Goal: Find specific page/section: Find specific page/section

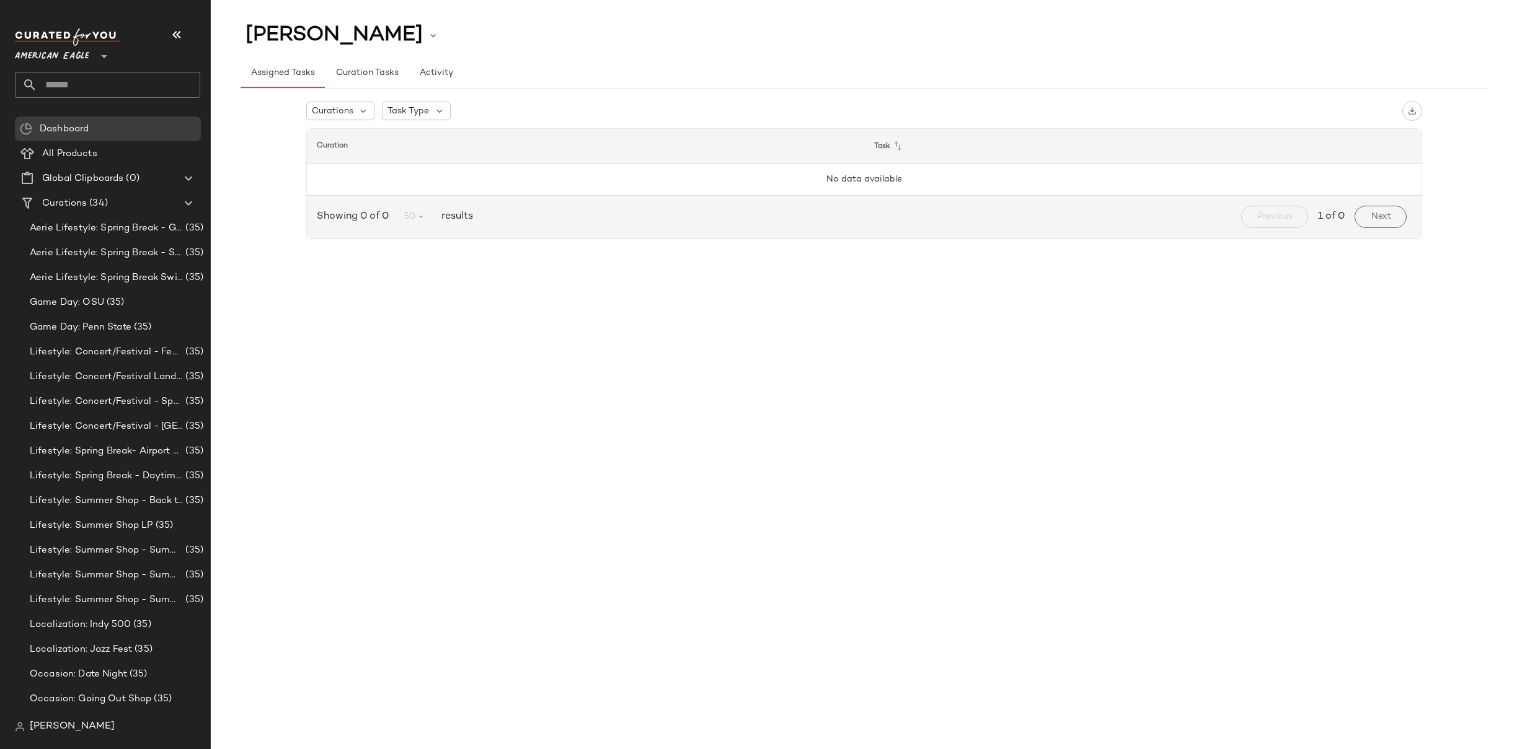
click at [79, 59] on span "American Eagle" at bounding box center [52, 53] width 74 height 22
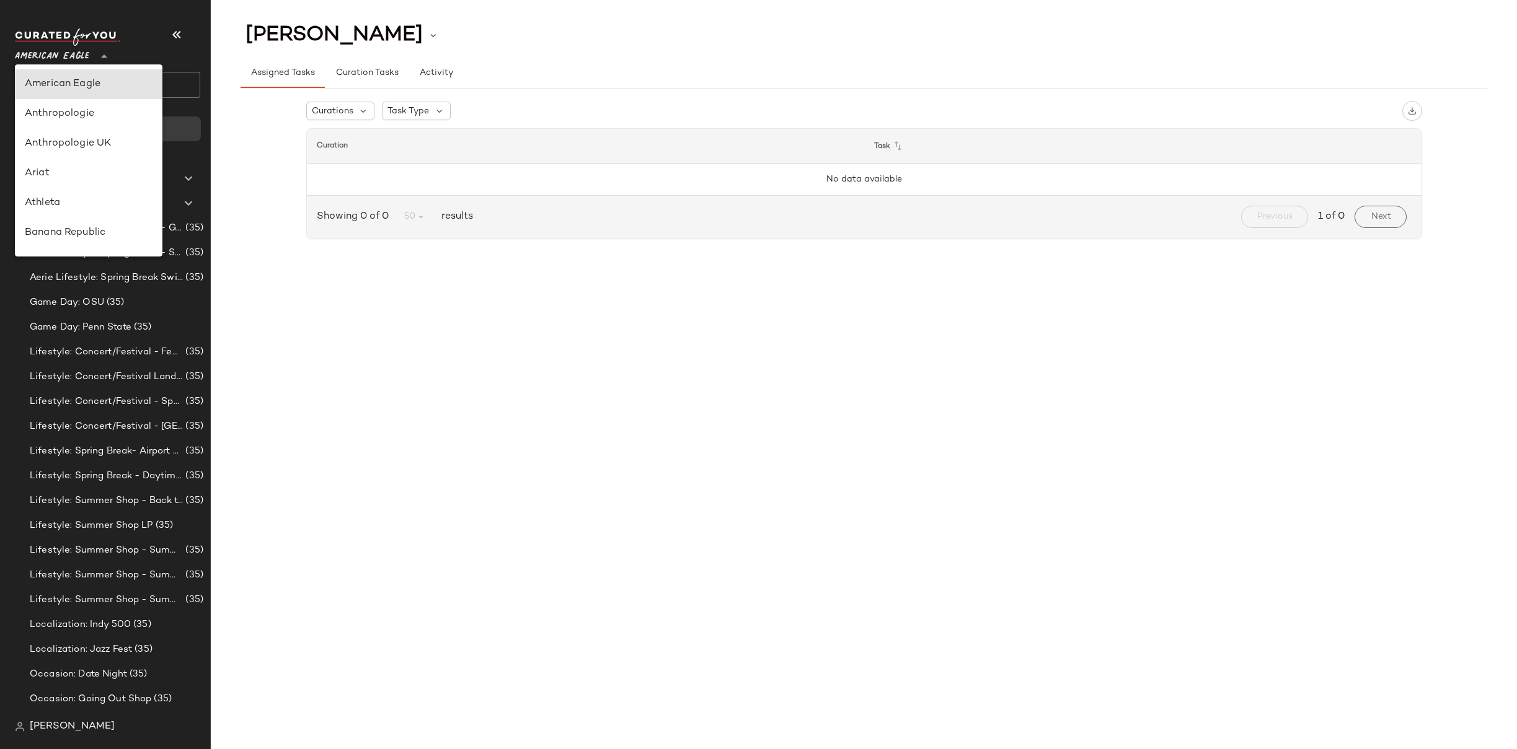
type input "**"
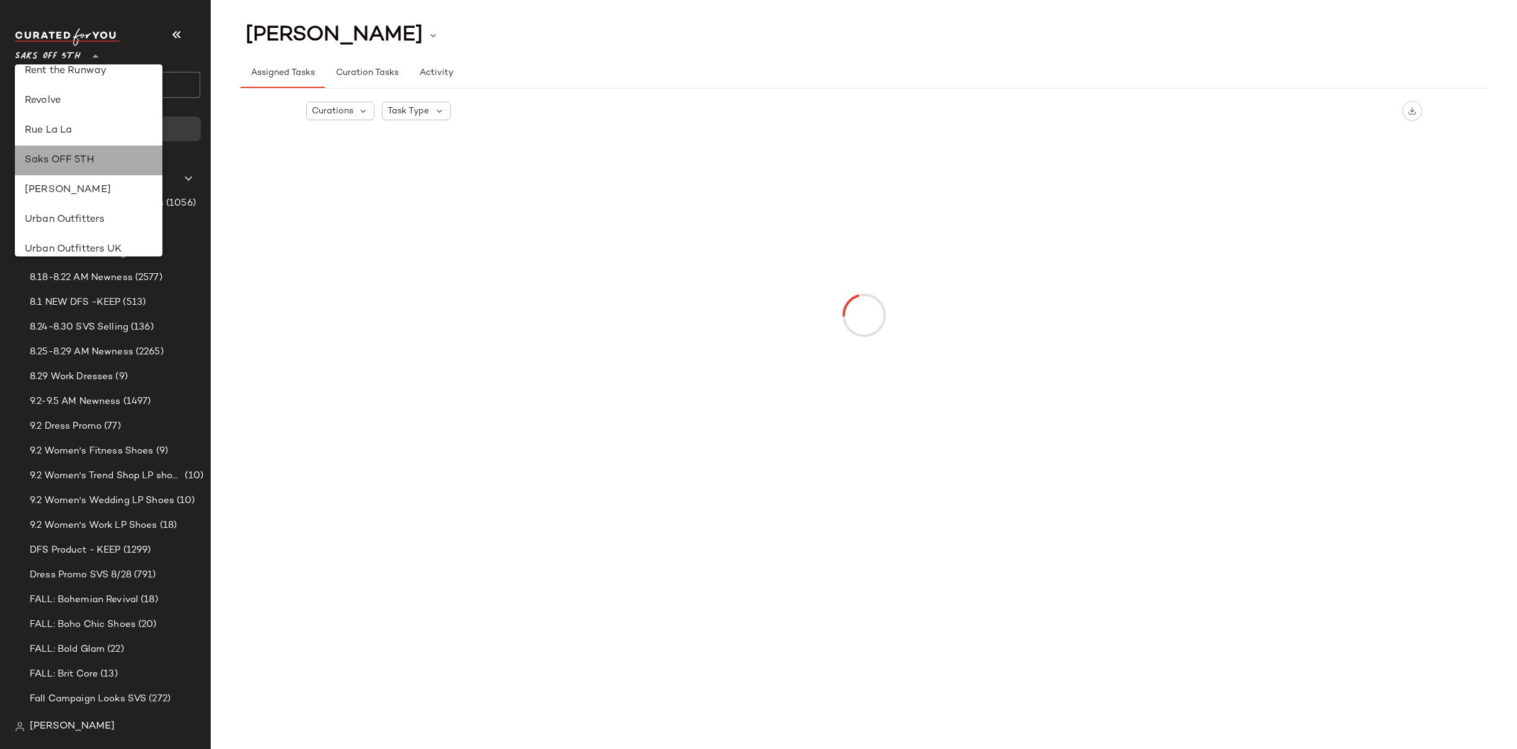
click at [65, 159] on div "Saks OFF 5TH" at bounding box center [89, 160] width 128 height 15
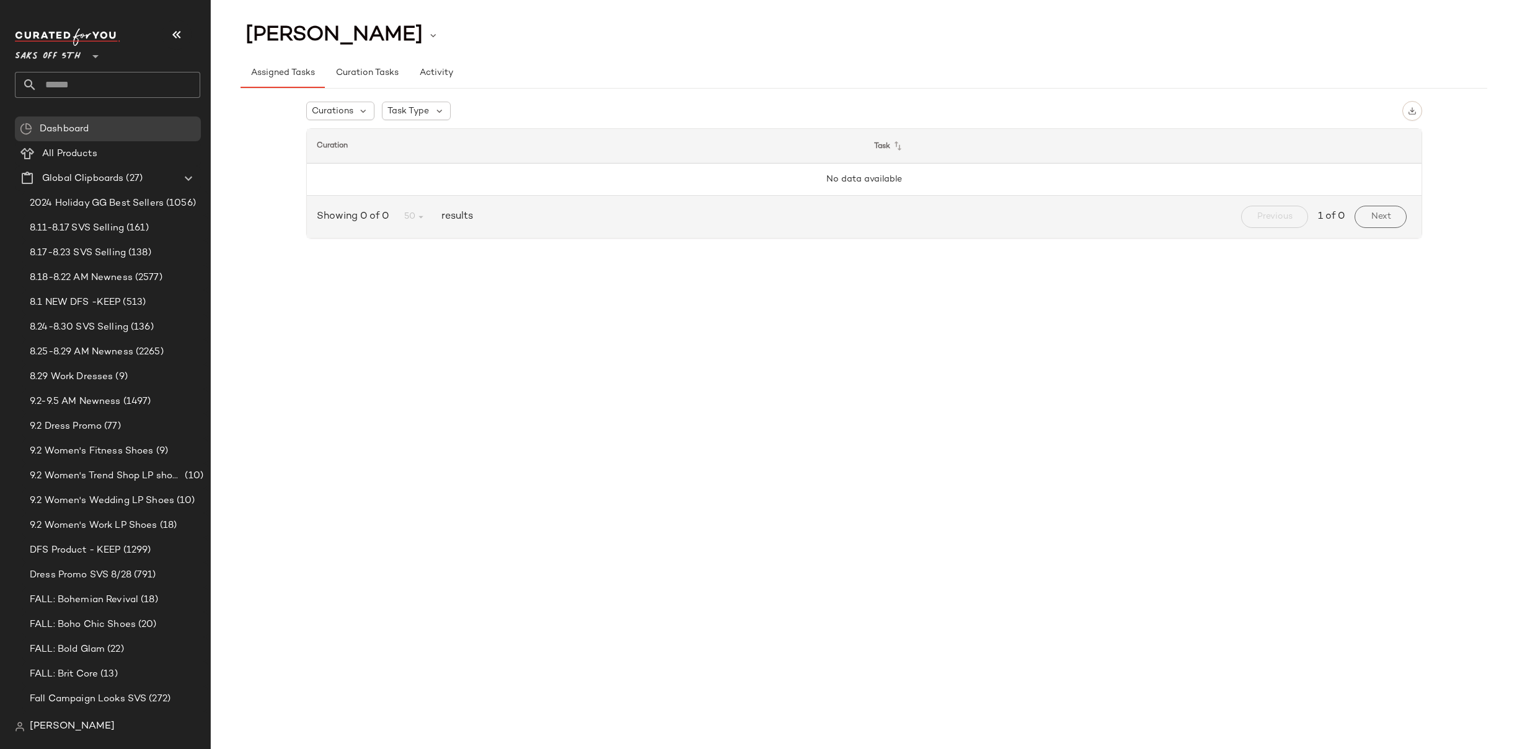
click at [51, 87] on input "text" at bounding box center [118, 85] width 163 height 26
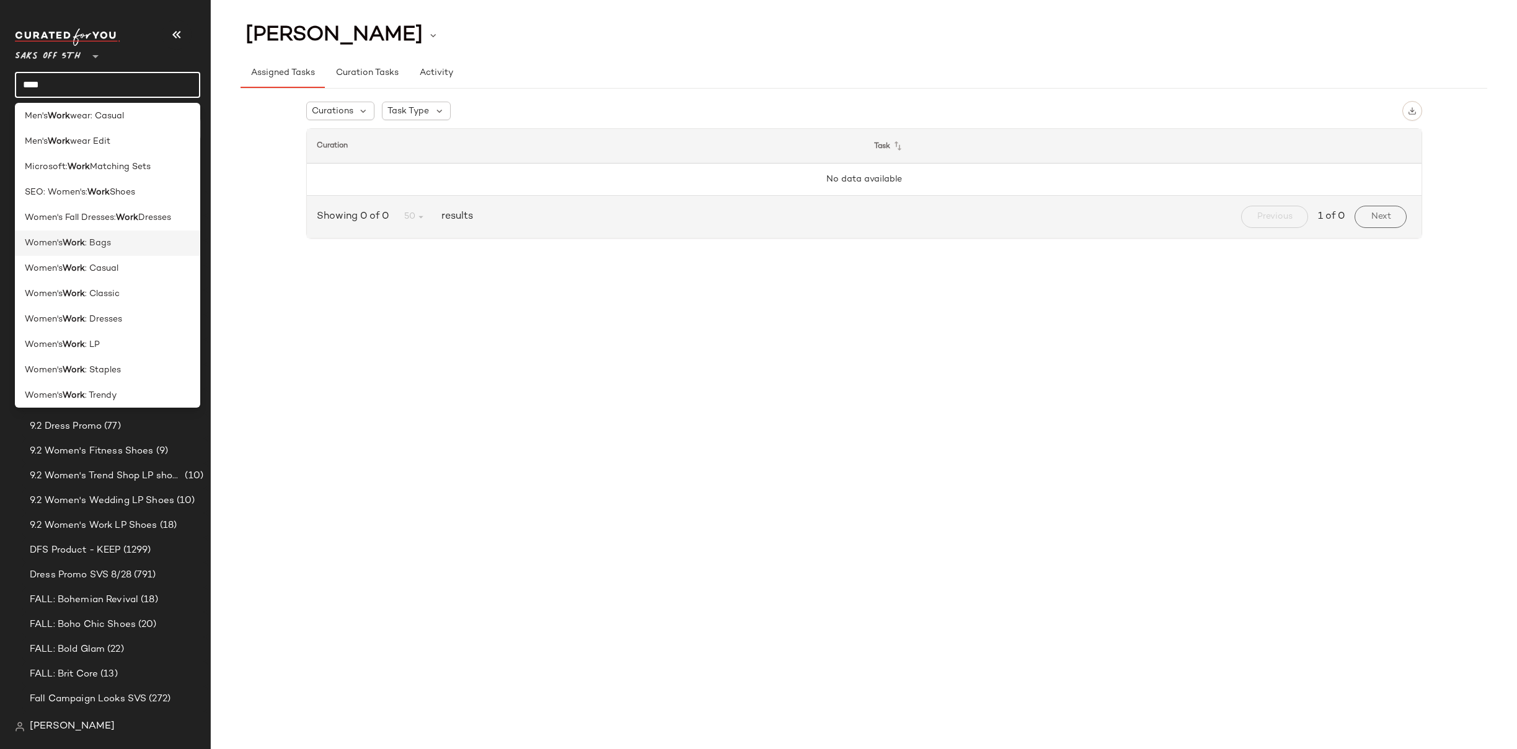
scroll to position [61, 0]
type input "****"
click at [89, 333] on span ": LP" at bounding box center [92, 339] width 15 height 13
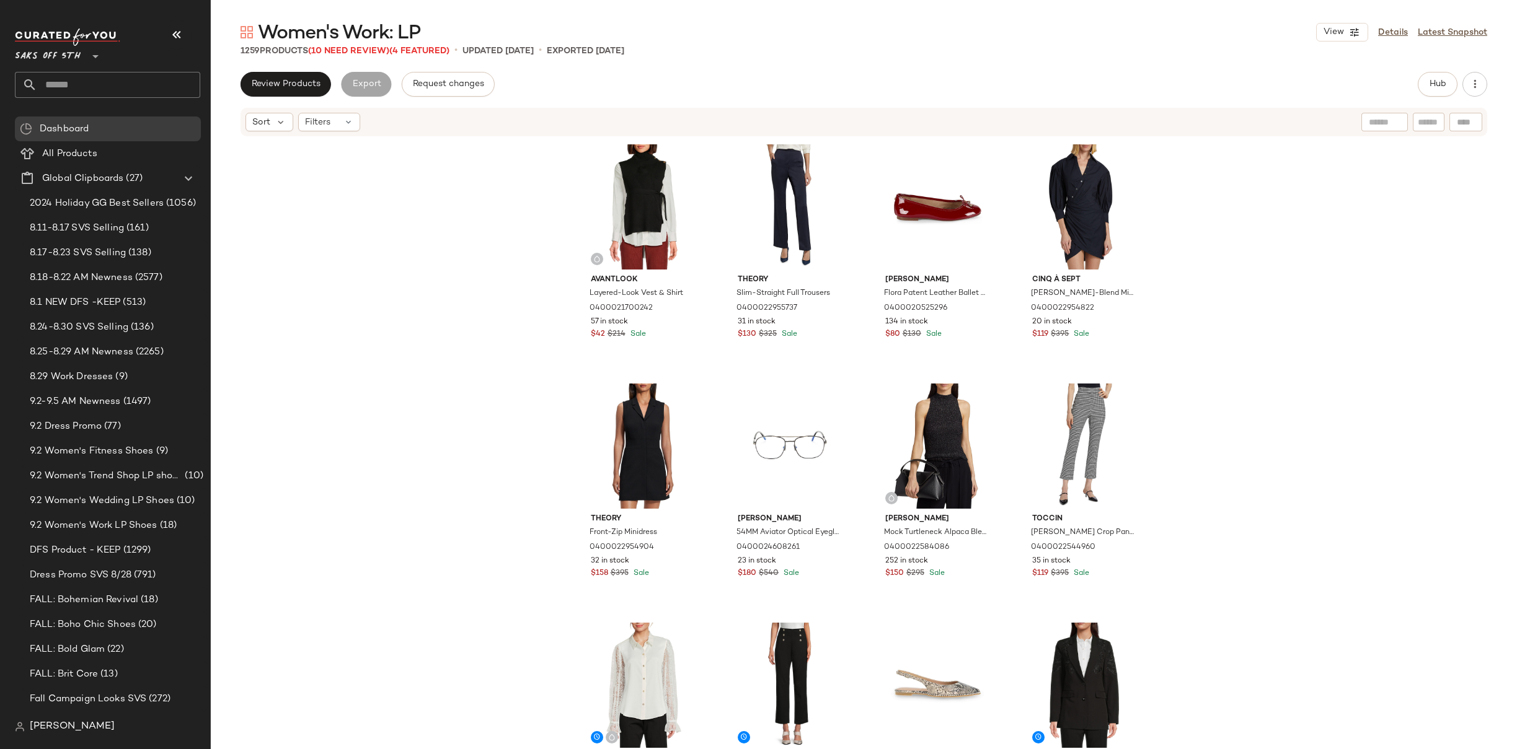
click at [1267, 190] on div "Avantlook Layered-Look Vest & Shirt 0400021700242 57 in stock $42 $214 Sale The…" at bounding box center [864, 462] width 1306 height 649
click at [1275, 286] on div "Avantlook Layered-Look Vest & Shirt 0400021700242 57 in stock $42 $214 Sale The…" at bounding box center [864, 462] width 1306 height 649
click at [73, 82] on input "text" at bounding box center [118, 85] width 163 height 26
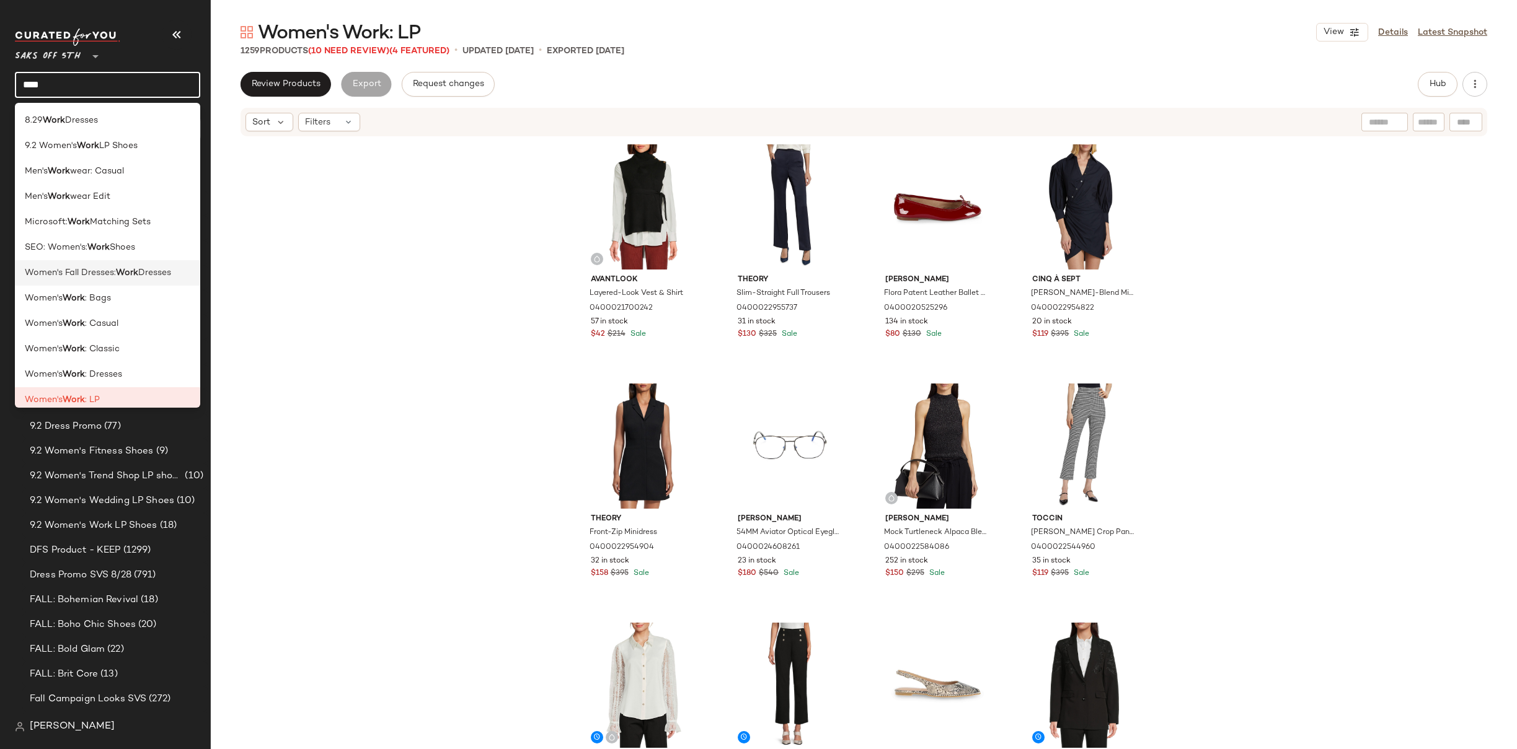
type input "****"
click at [120, 276] on b "Work" at bounding box center [127, 272] width 22 height 13
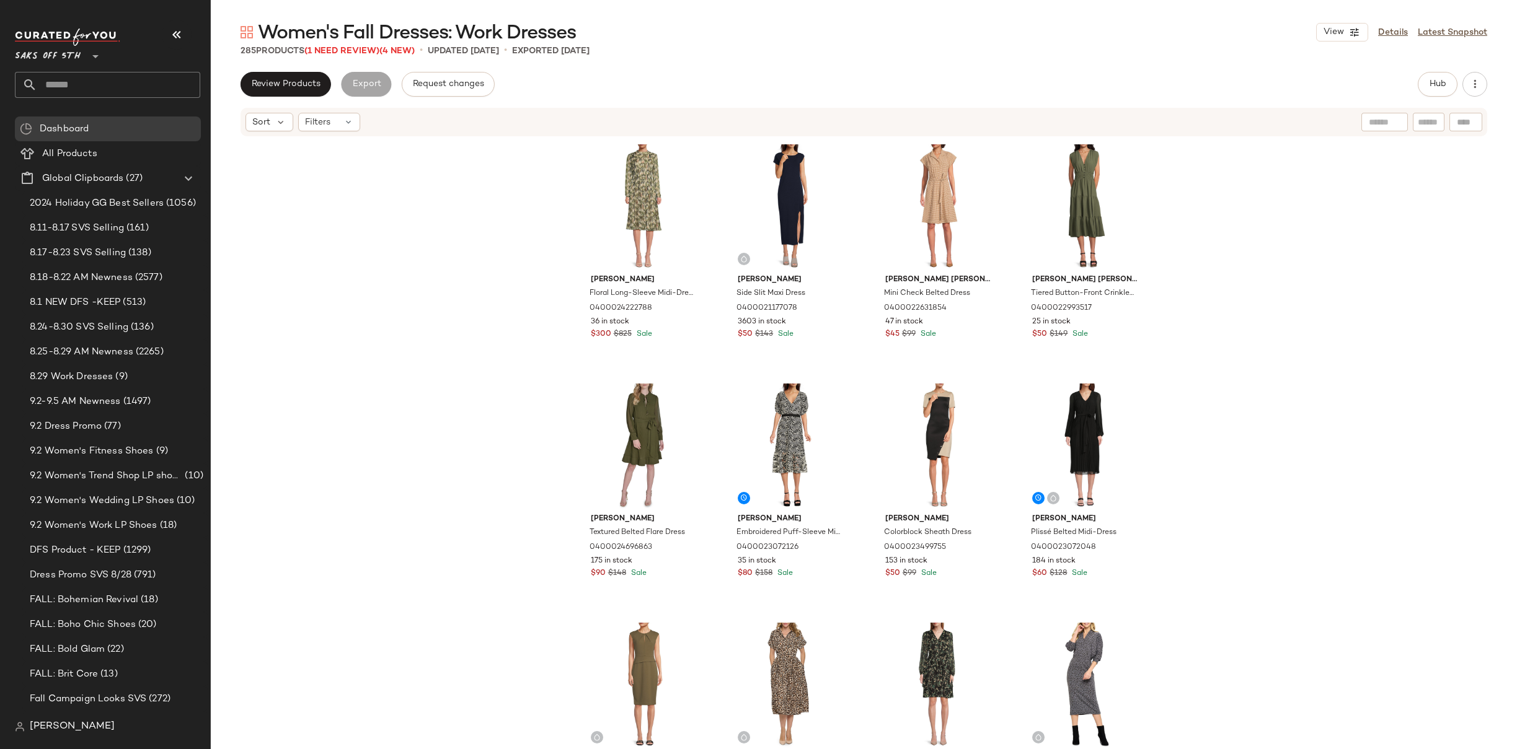
click at [1253, 231] on div "[PERSON_NAME] Floral Long-Sleeve Midi-Dress 0400024222788 36 in stock $300 $825…" at bounding box center [864, 462] width 1306 height 649
click at [1216, 281] on div "[PERSON_NAME] Floral Long-Sleeve Midi-Dress 0400024222788 36 in stock $300 $825…" at bounding box center [864, 462] width 1306 height 649
click at [1213, 287] on div "[PERSON_NAME] Floral Long-Sleeve Midi-Dress 0400024222788 36 in stock $300 $825…" at bounding box center [864, 462] width 1306 height 649
click at [79, 82] on input "text" at bounding box center [118, 85] width 163 height 26
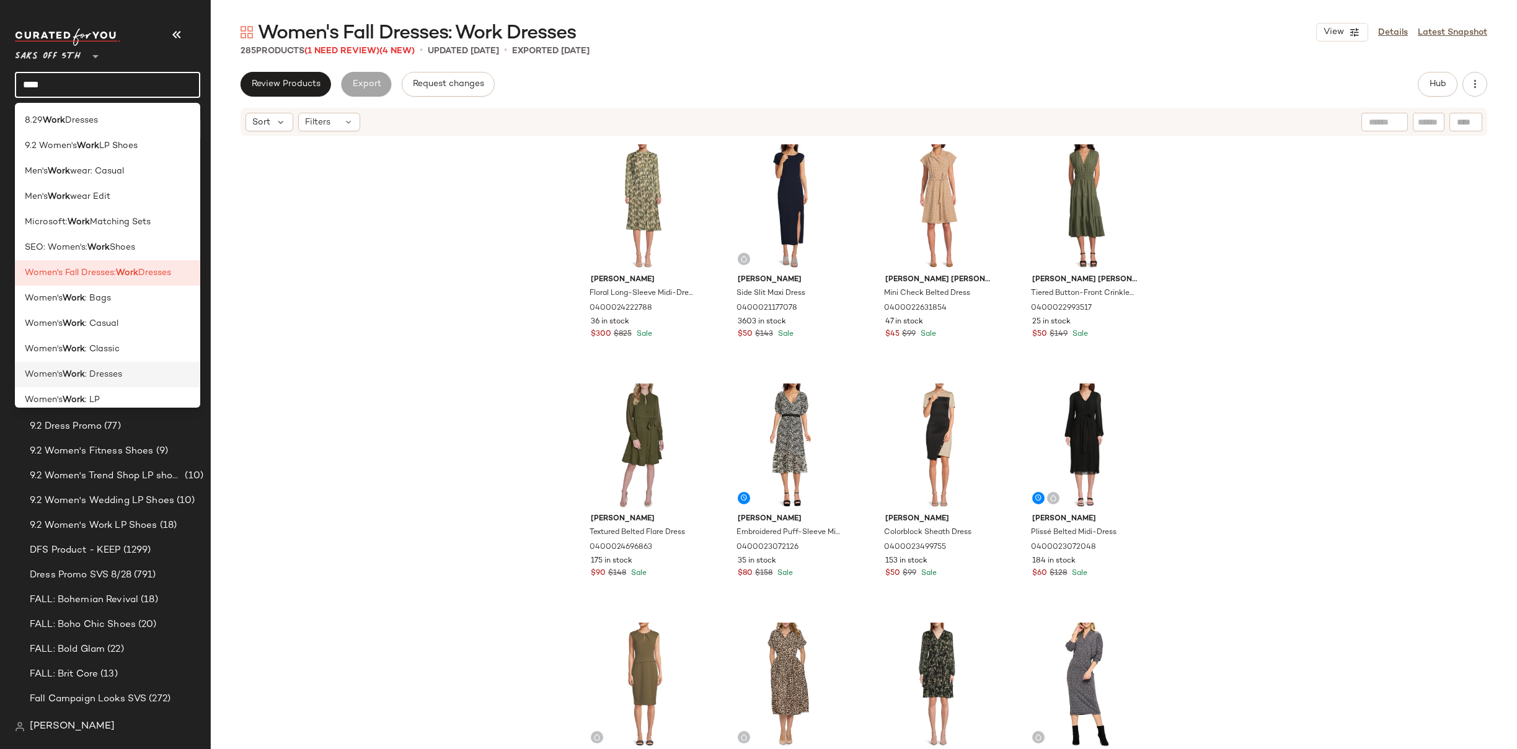
type input "****"
click at [107, 374] on span ": Dresses" at bounding box center [103, 374] width 37 height 13
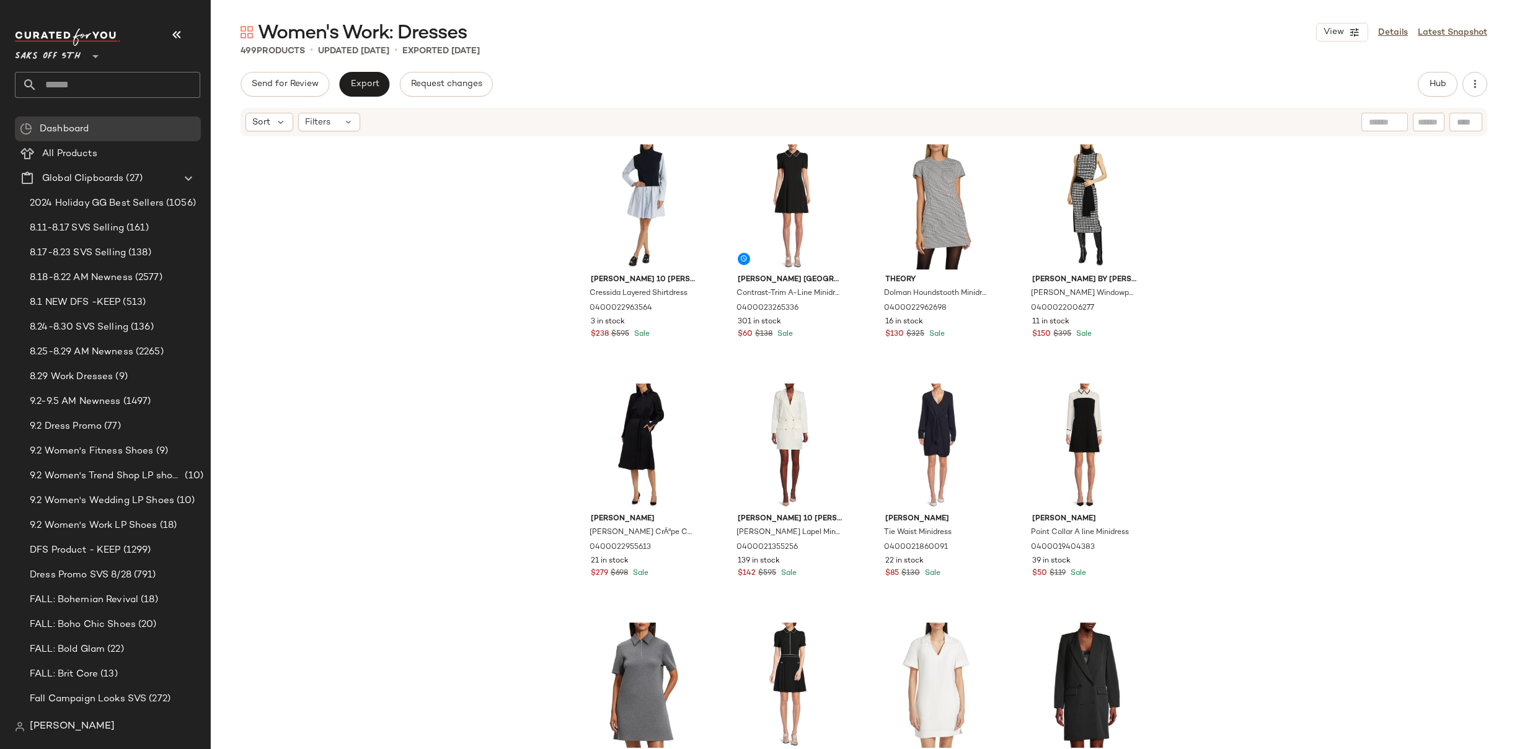
click at [1256, 218] on div "[PERSON_NAME] 10 [PERSON_NAME] Cressida Layered Shirtdress 0400022963564 3 in s…" at bounding box center [864, 462] width 1306 height 649
click at [73, 82] on input "text" at bounding box center [118, 85] width 163 height 26
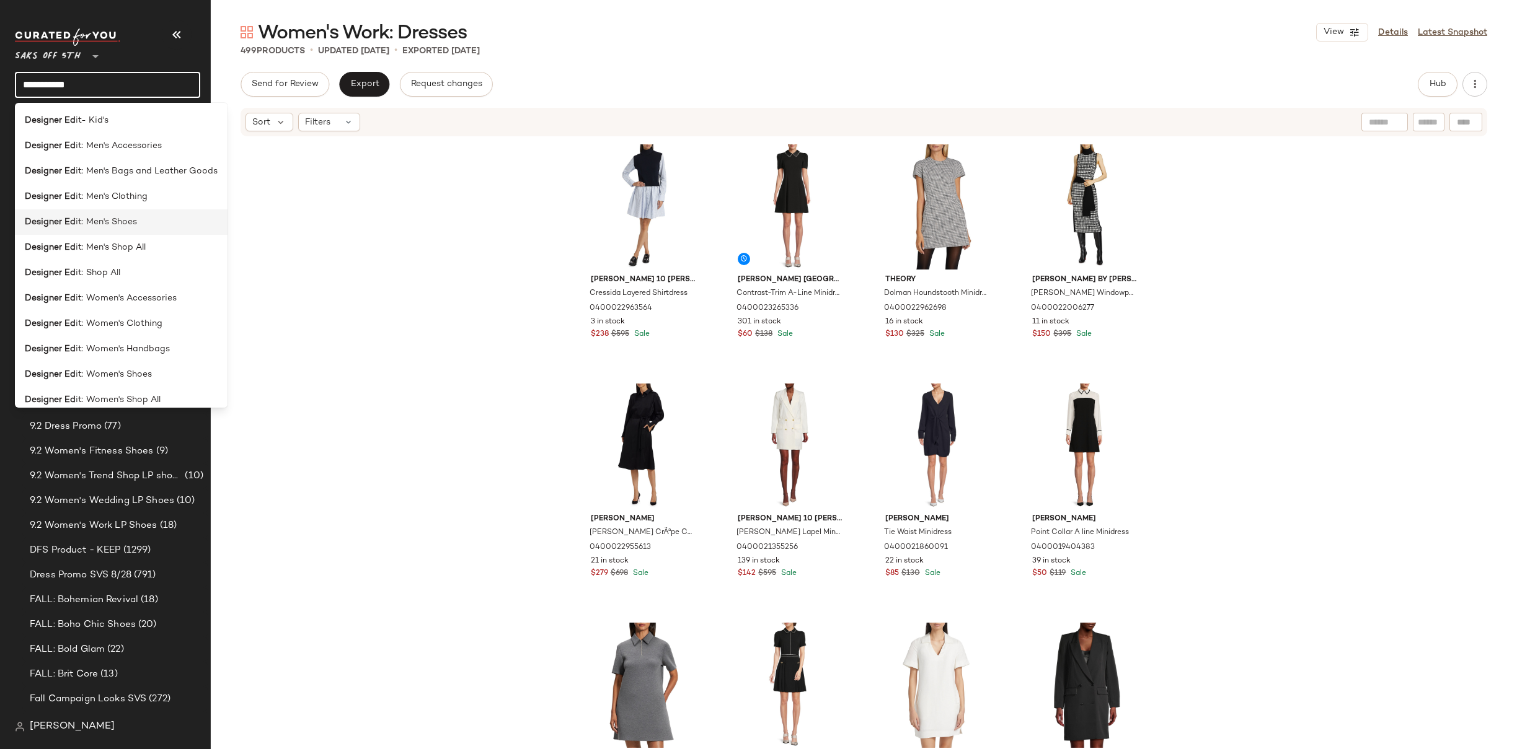
type input "**********"
click at [149, 224] on div "Designer Ed it: Men's Shoes" at bounding box center [121, 222] width 193 height 13
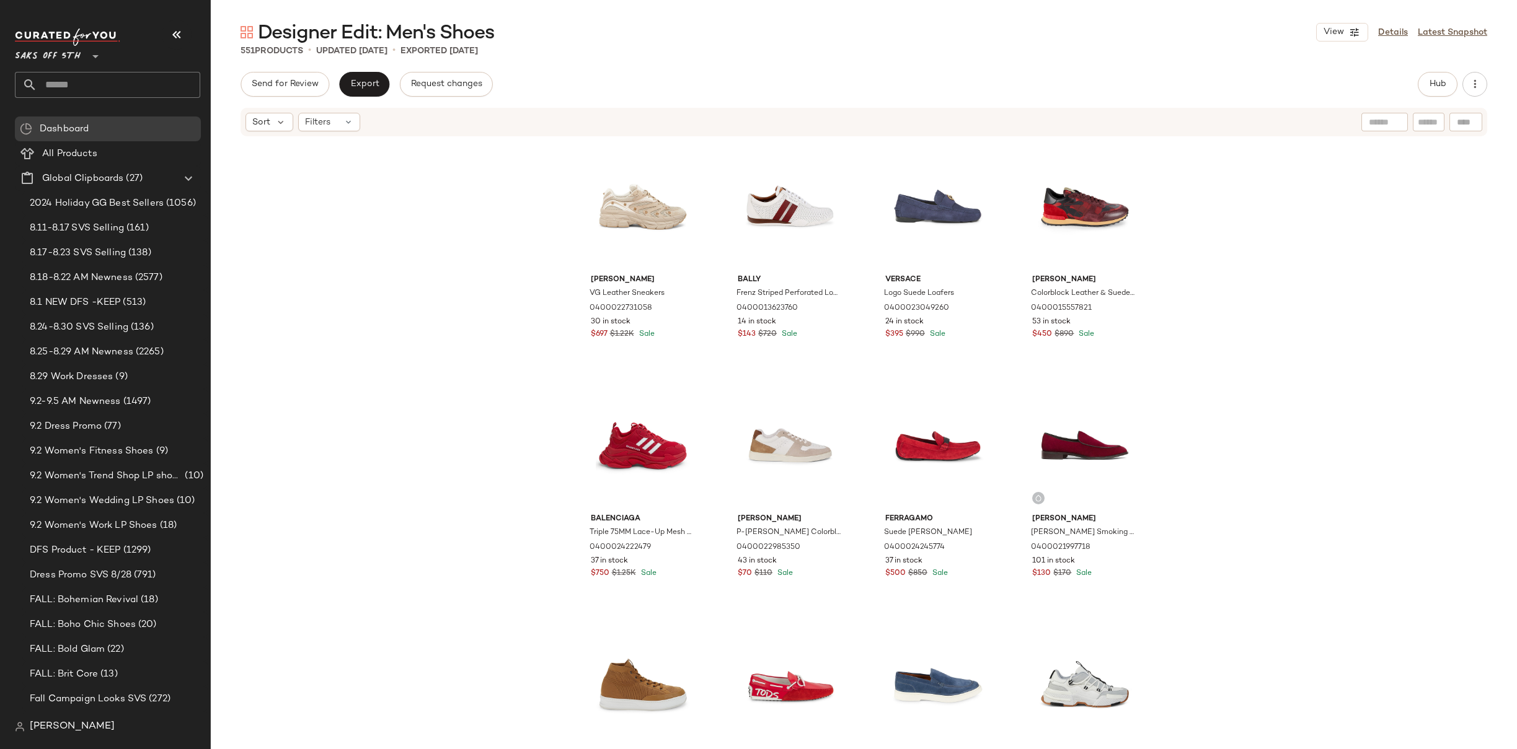
click at [1266, 260] on div "[PERSON_NAME] VG Leather Sneakers 0400022731058 30 in stock $697 $1.22K Sale Ba…" at bounding box center [864, 462] width 1306 height 649
click at [1253, 239] on div "[PERSON_NAME] VG Leather Sneakers 0400022731058 30 in stock $697 $1.22K Sale Ba…" at bounding box center [864, 462] width 1306 height 649
click at [1244, 232] on div "[PERSON_NAME] VG Leather Sneakers 0400022731058 30 in stock $697 $1.22K Sale Ba…" at bounding box center [864, 462] width 1306 height 649
click at [1274, 232] on div "[PERSON_NAME] VG Leather Sneakers 0400022731058 30 in stock $697 $1.22K Sale Ba…" at bounding box center [864, 462] width 1306 height 649
click at [1295, 239] on div "[PERSON_NAME] VG Leather Sneakers 0400022731058 30 in stock $697 $1.22K Sale Ba…" at bounding box center [864, 462] width 1306 height 649
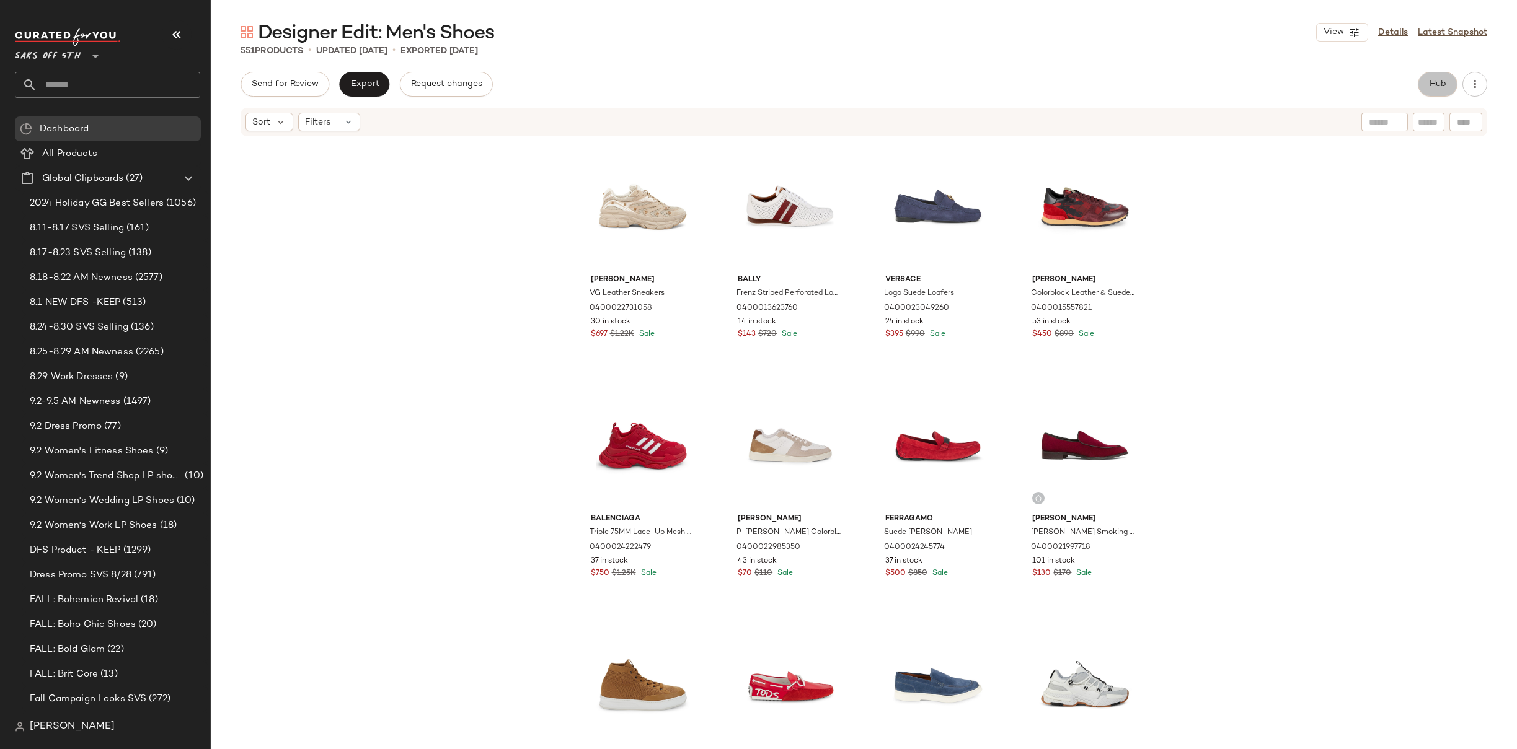
click at [1447, 85] on button "Hub" at bounding box center [1437, 84] width 40 height 25
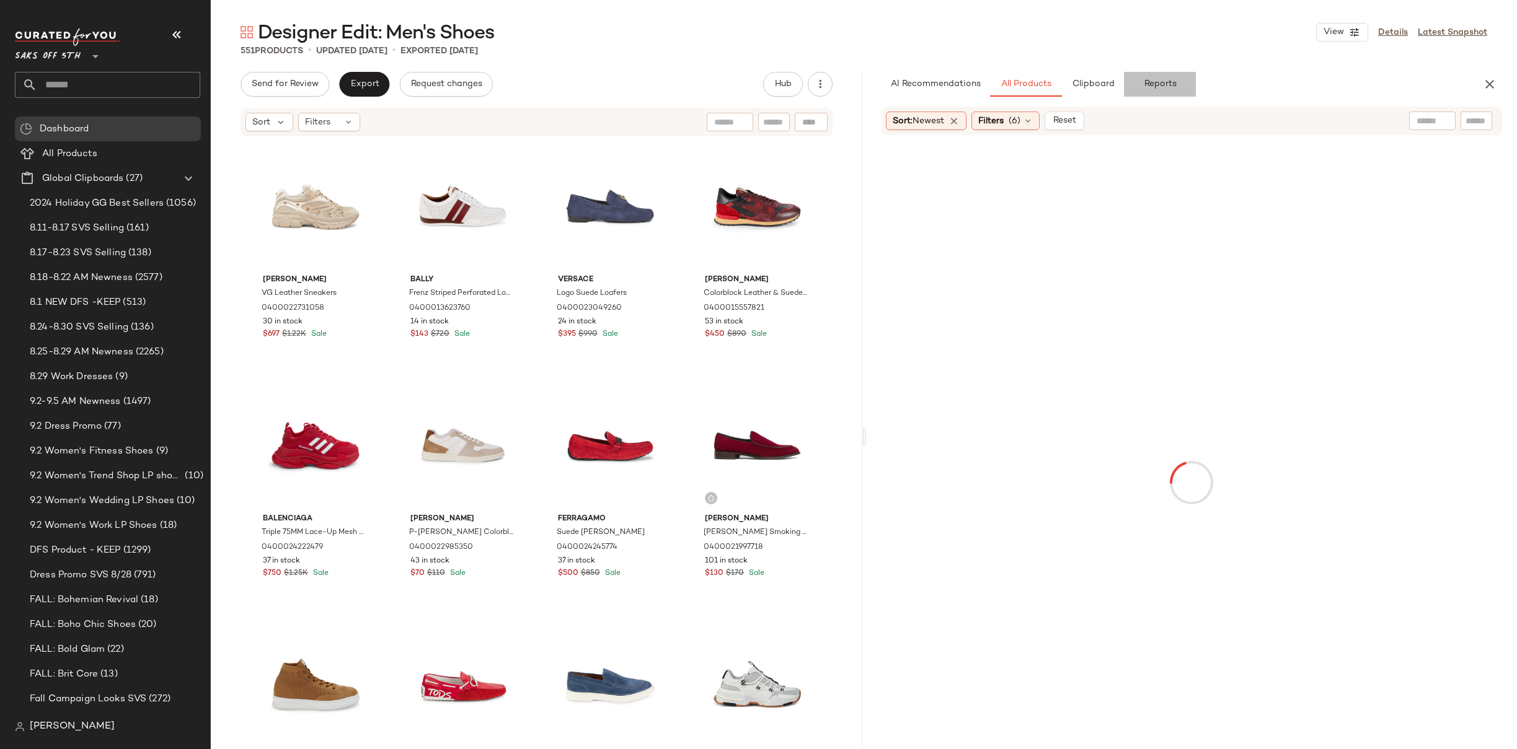
click at [1164, 85] on span "Reports" at bounding box center [1159, 84] width 33 height 10
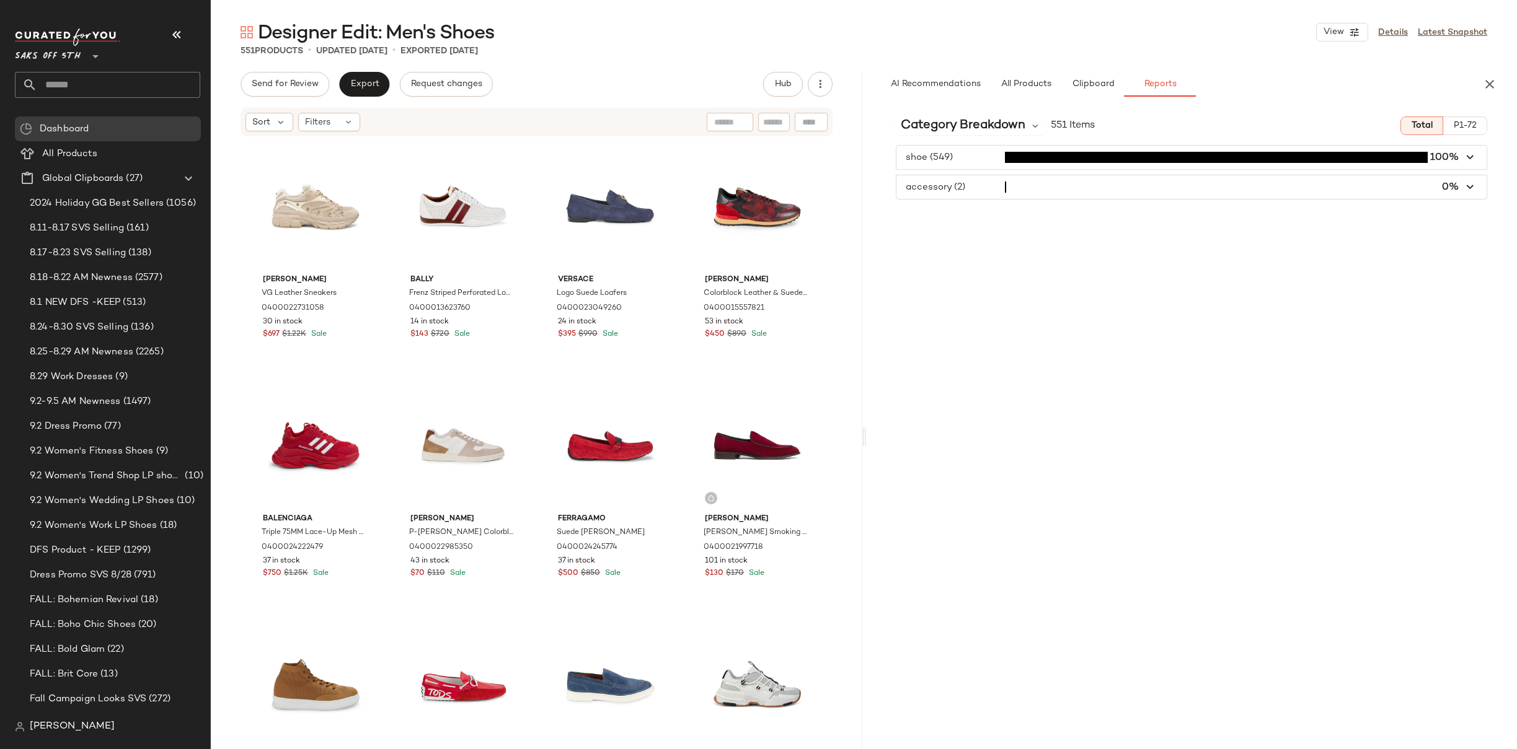
click at [978, 159] on span "button" at bounding box center [1191, 158] width 591 height 24
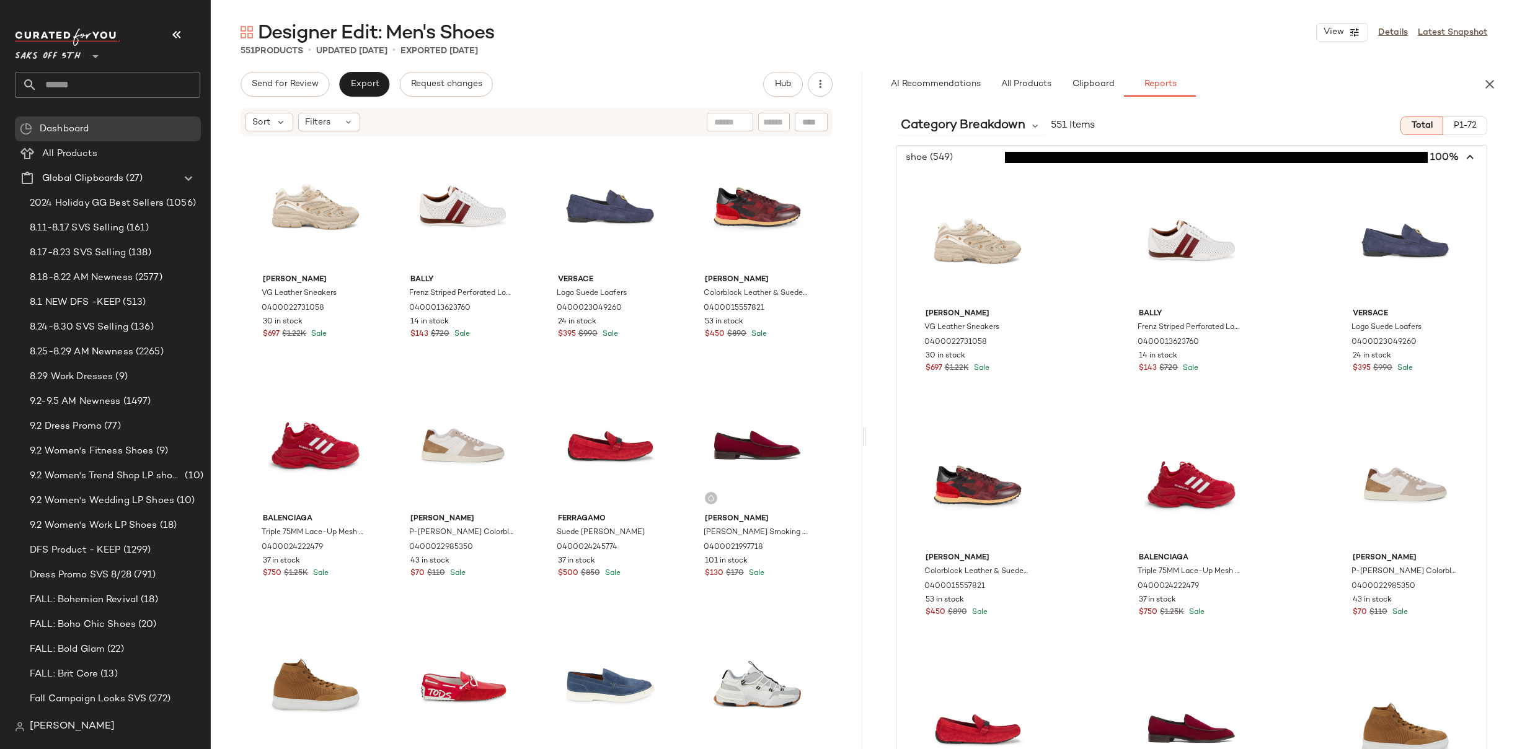
click at [978, 159] on span "button" at bounding box center [1191, 158] width 591 height 24
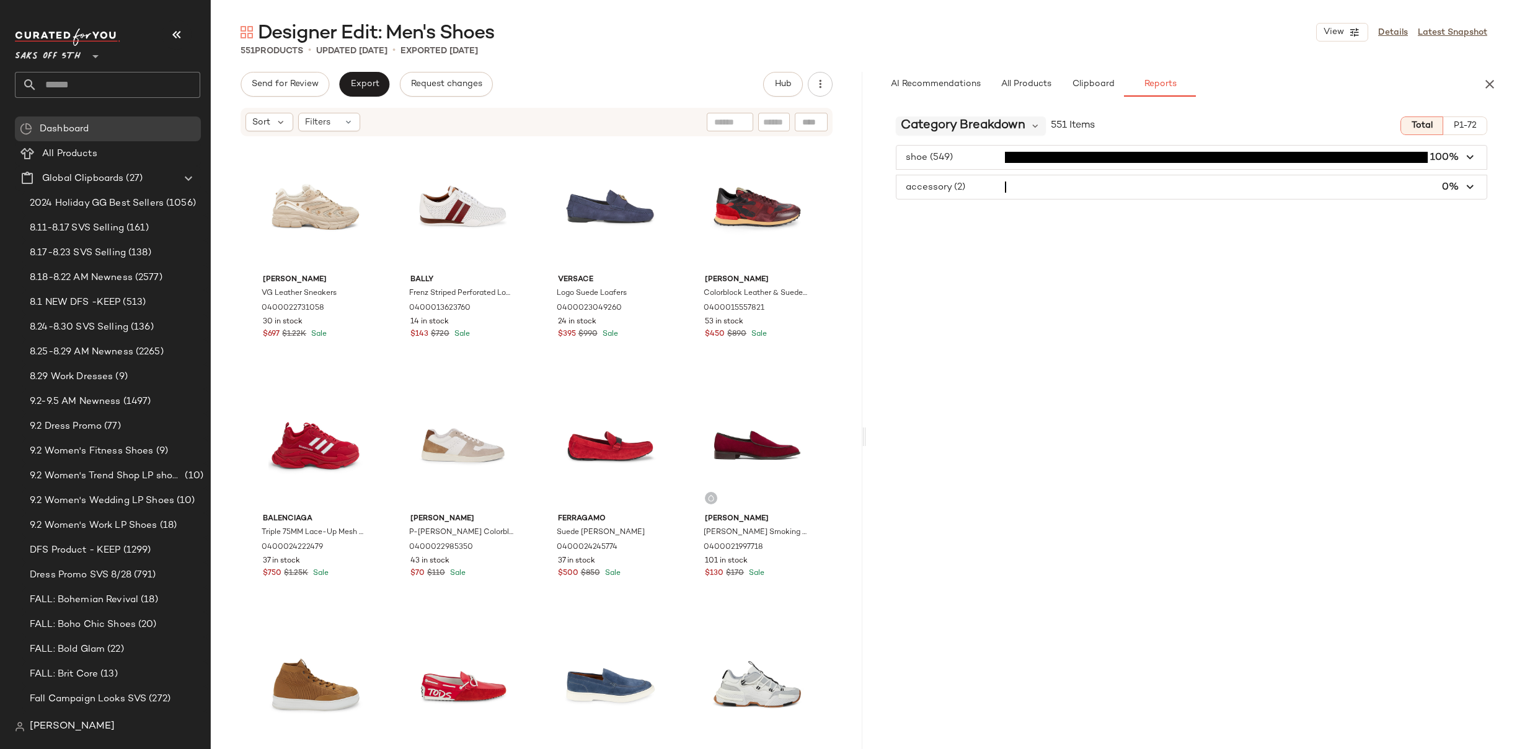
click at [992, 119] on span "Category Breakdown" at bounding box center [963, 126] width 125 height 19
click at [980, 164] on span "Category Breakdown" at bounding box center [955, 162] width 101 height 11
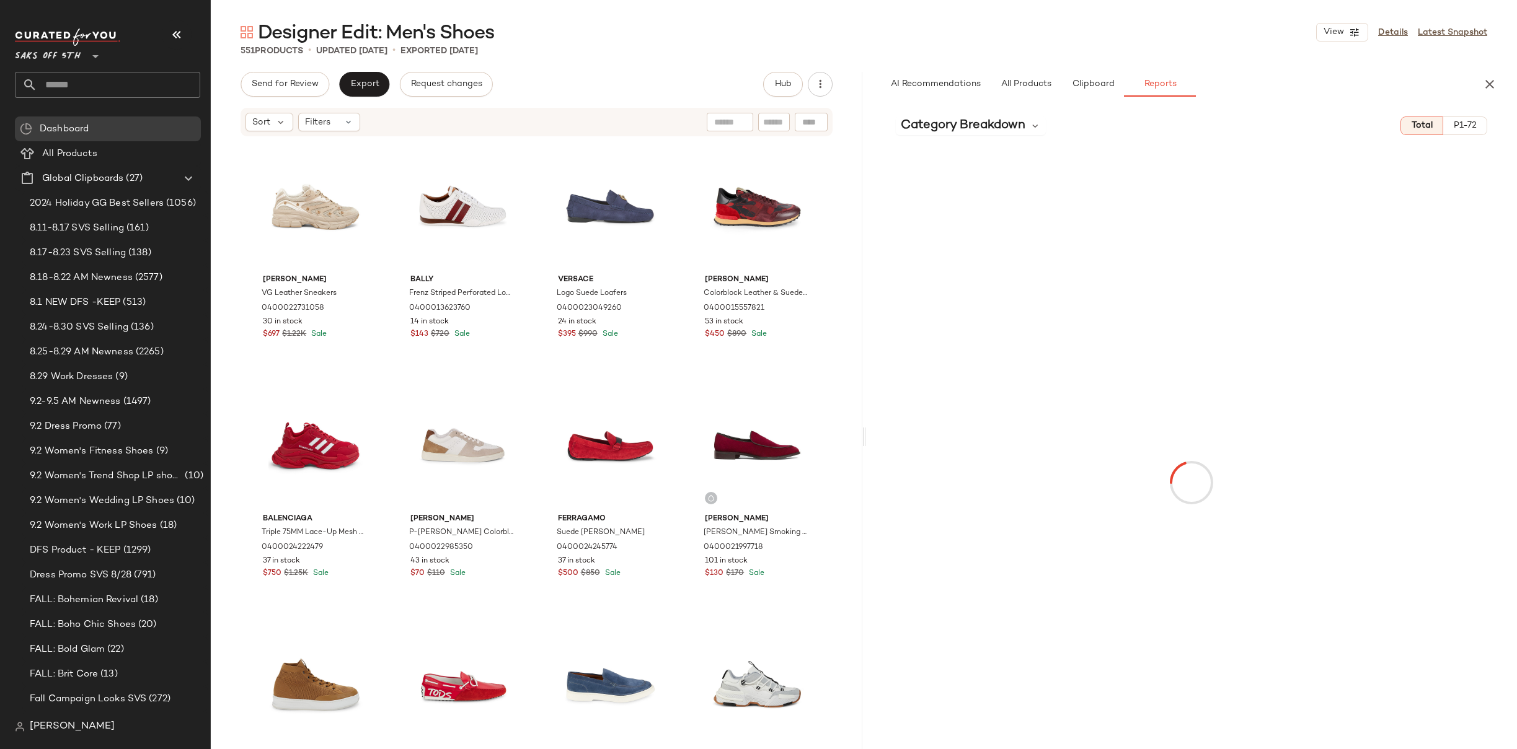
click at [1470, 133] on button "P1-72" at bounding box center [1465, 126] width 44 height 19
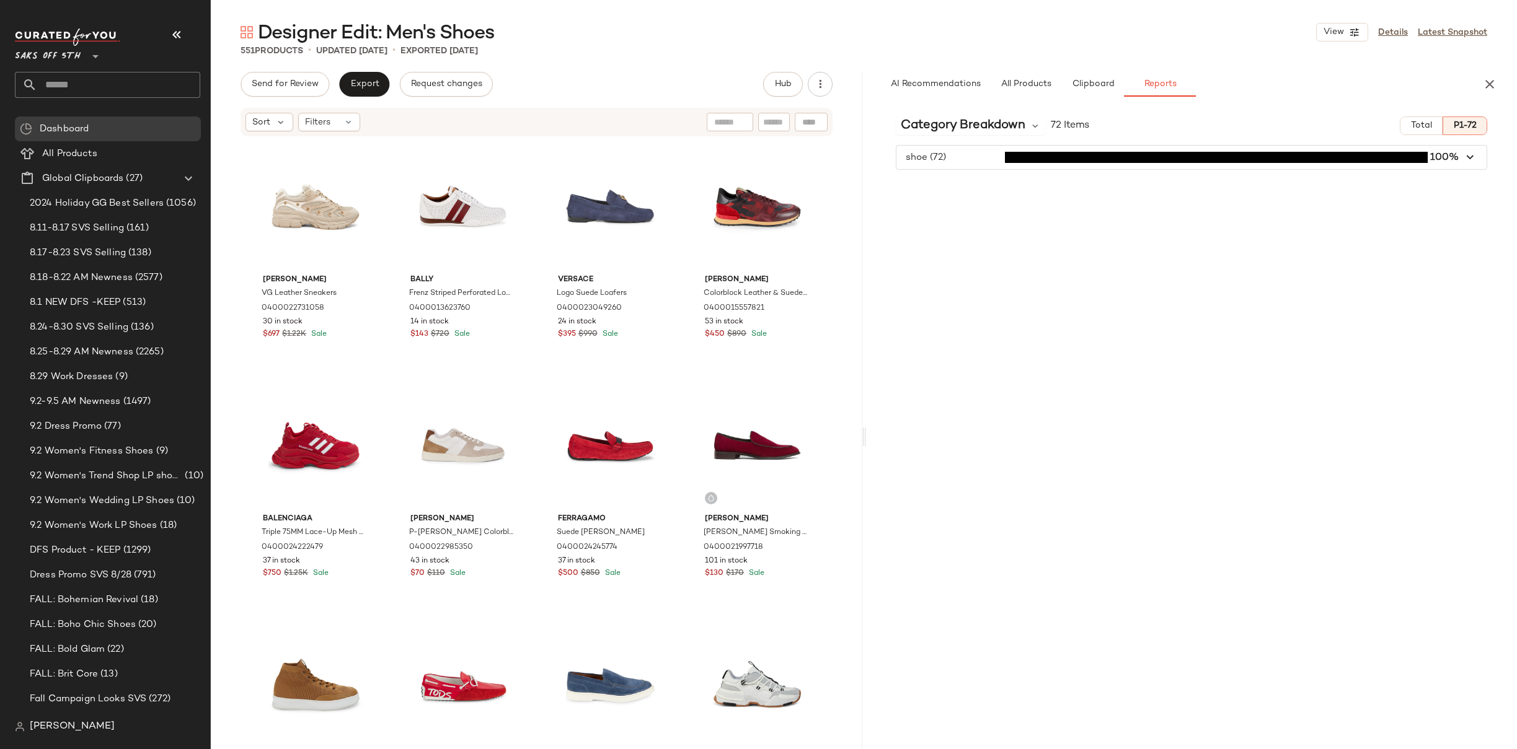
click at [1468, 162] on icon "button" at bounding box center [1470, 158] width 14 height 14
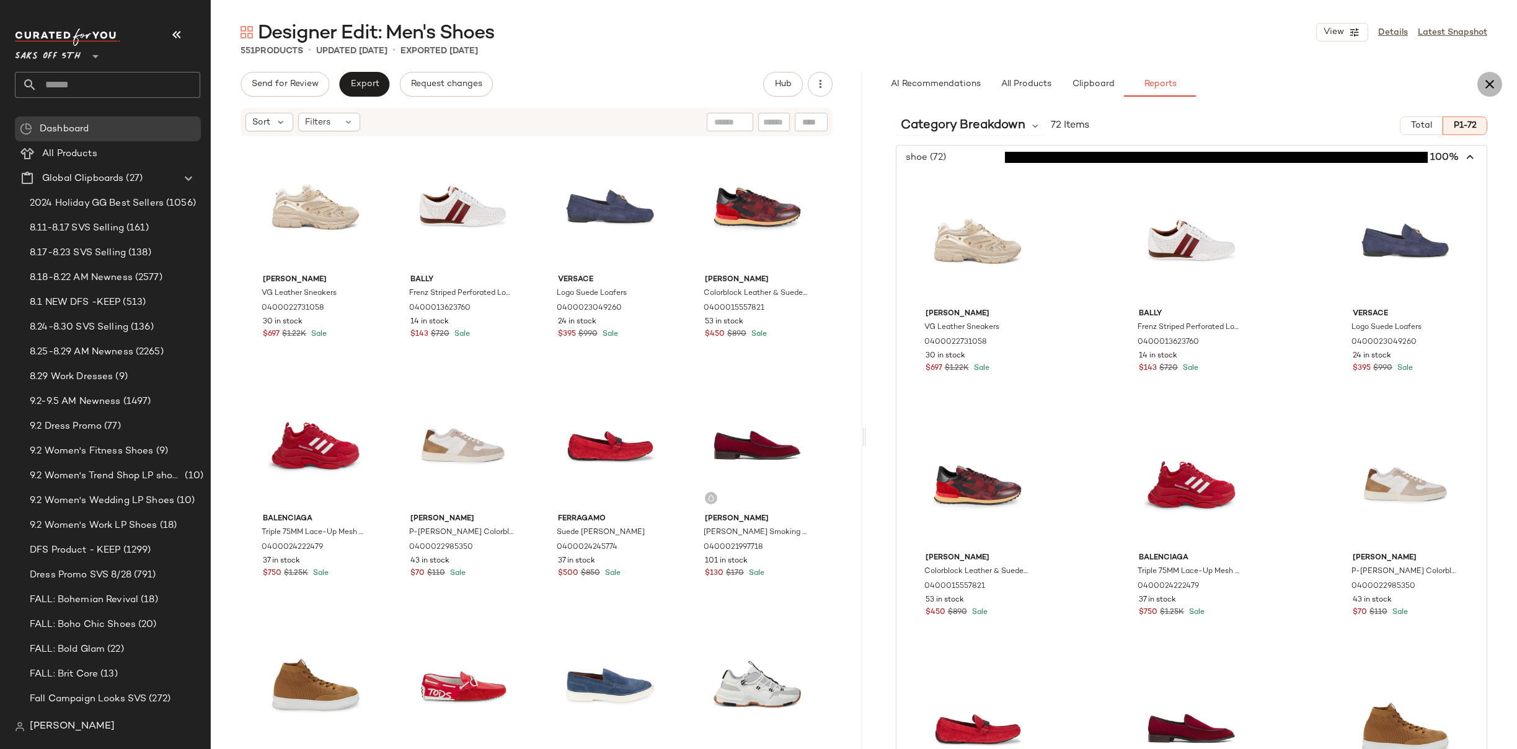
click at [1497, 92] on button "button" at bounding box center [1489, 84] width 25 height 25
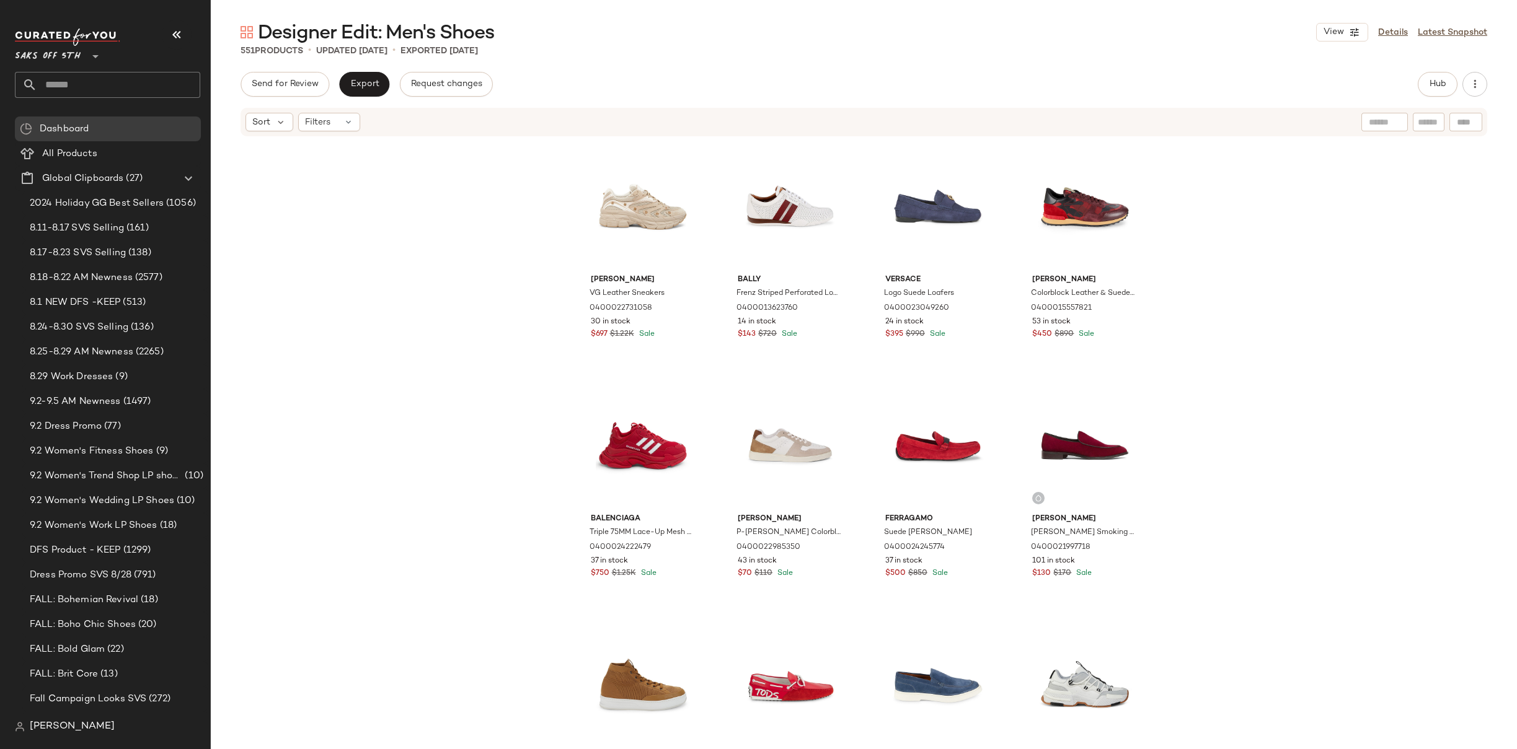
click at [504, 295] on div "[PERSON_NAME] VG Leather Sneakers 0400022731058 30 in stock $697 $1.22K Sale Ba…" at bounding box center [864, 462] width 1306 height 649
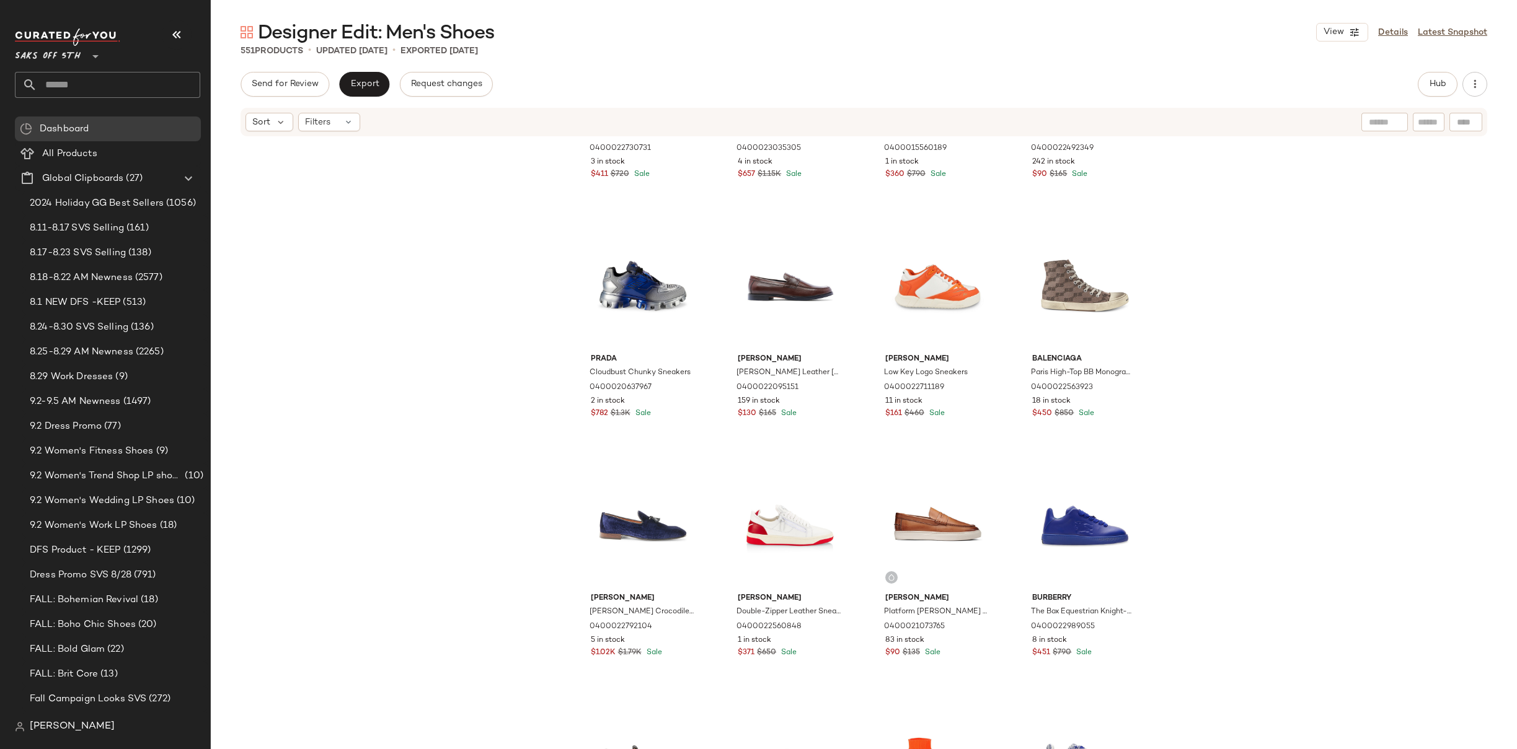
scroll to position [1024, 0]
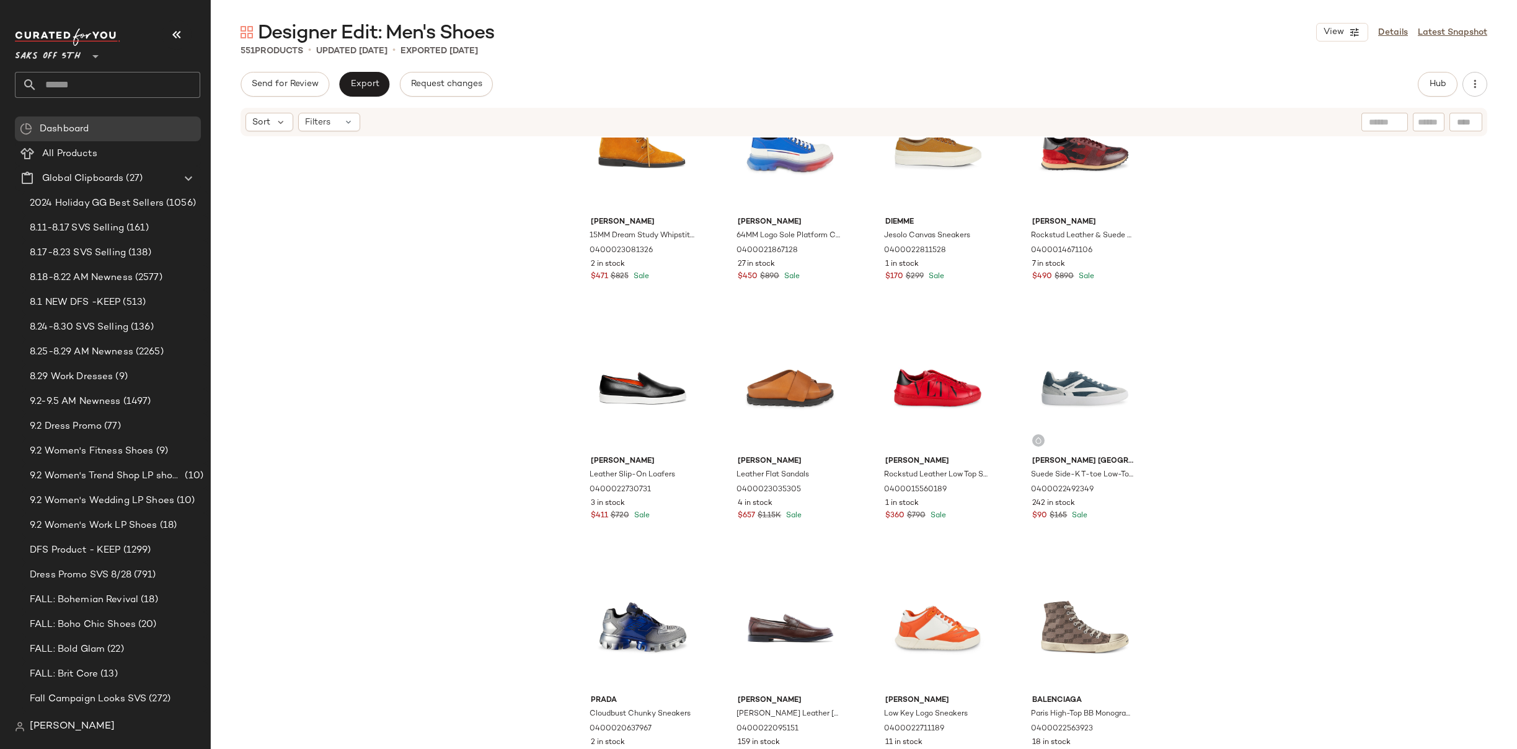
click at [73, 87] on input "text" at bounding box center [118, 85] width 163 height 26
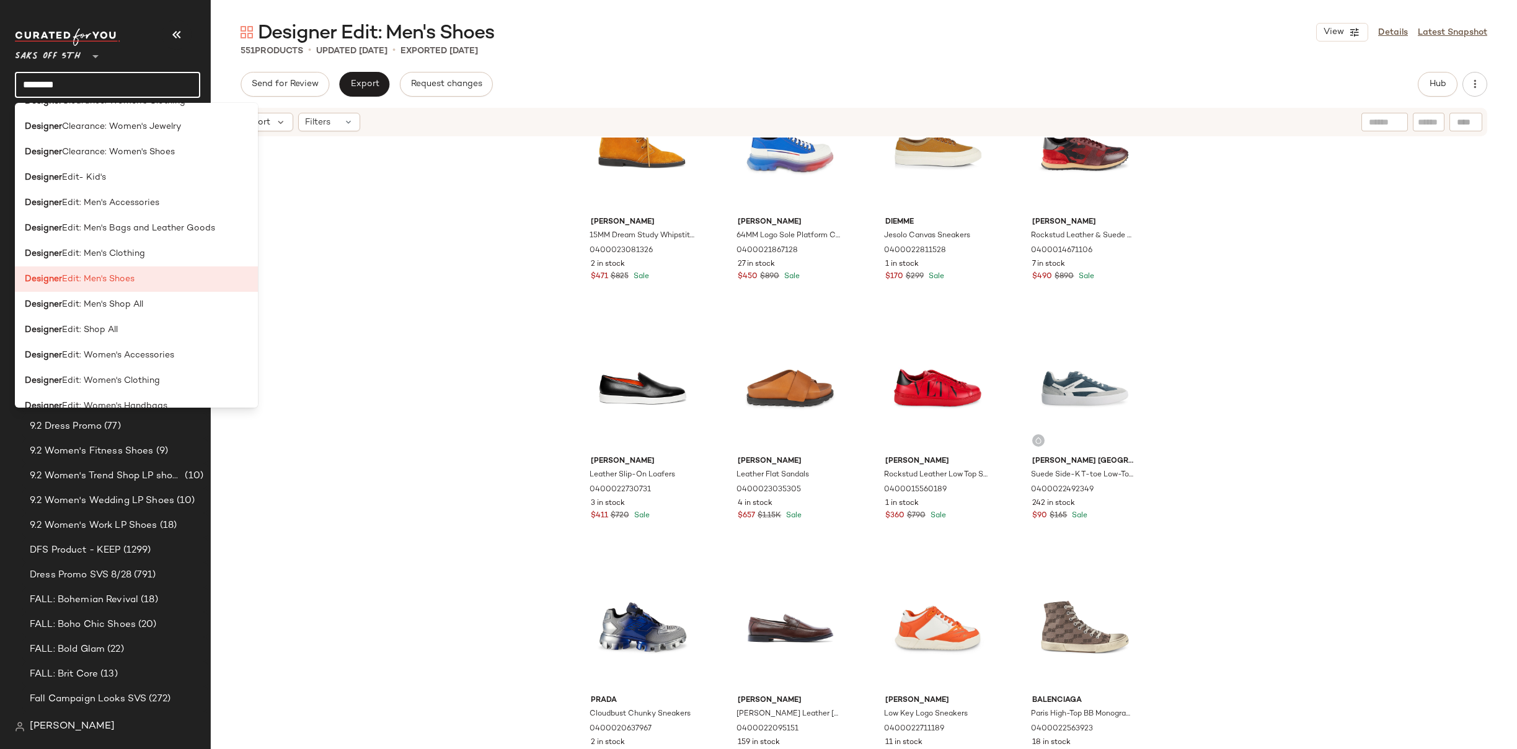
scroll to position [606, 0]
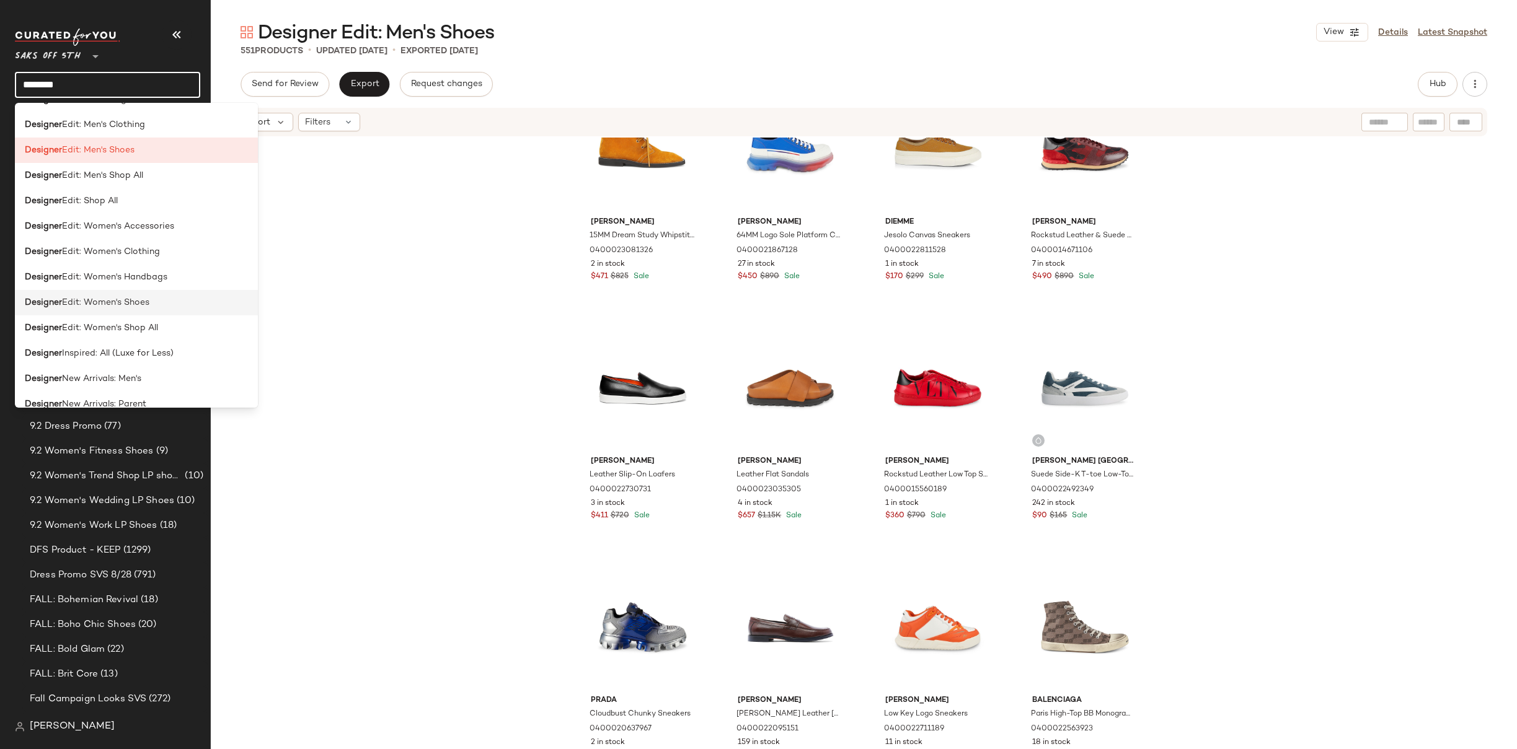
type input "********"
click at [110, 308] on span "Edit: Women's Shoes" at bounding box center [105, 302] width 87 height 13
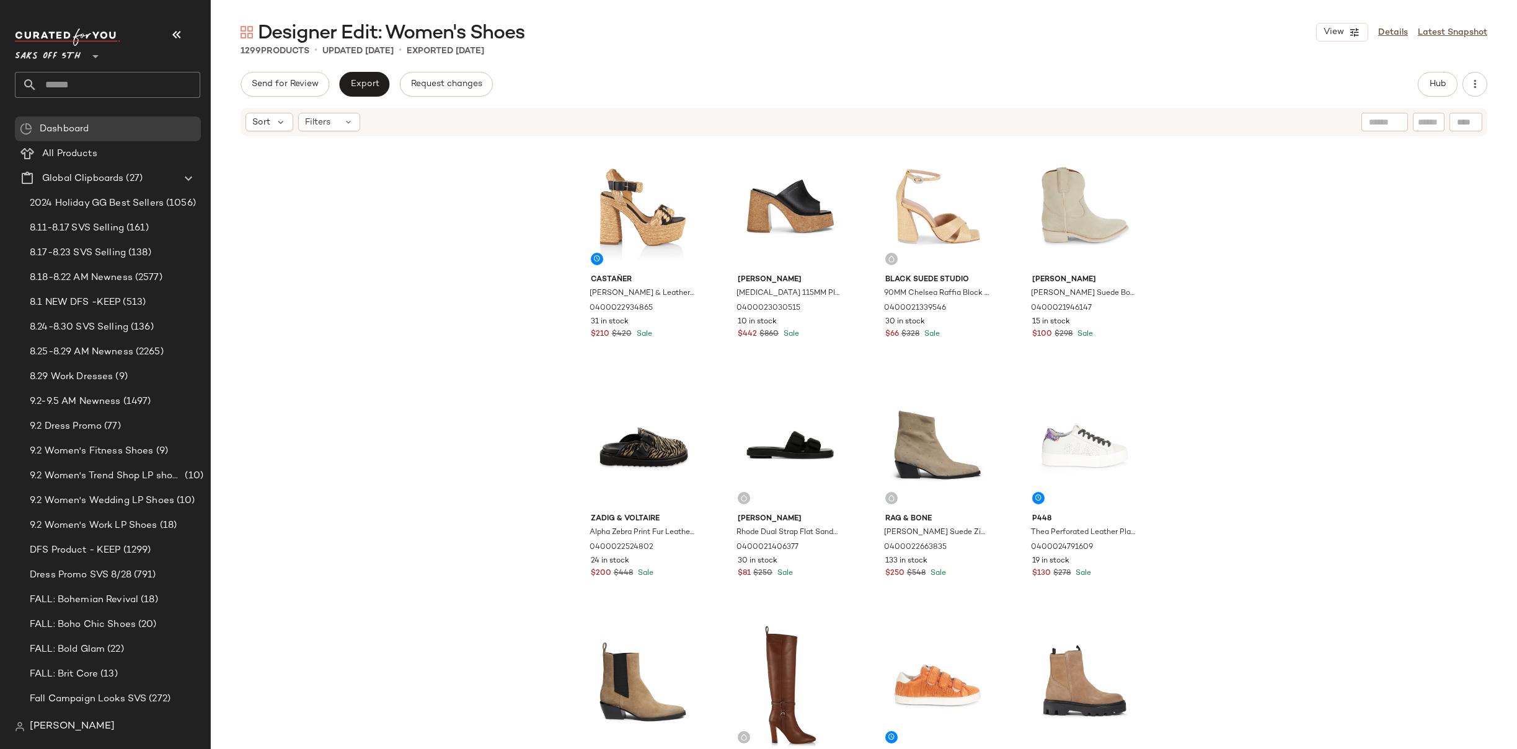
click at [1268, 249] on div "[PERSON_NAME] & Leather Platform Sandals 0400022934865 31 in stock $210 $420 Sa…" at bounding box center [864, 462] width 1306 height 649
click at [1248, 254] on div "[PERSON_NAME] & Leather Platform Sandals 0400022934865 31 in stock $210 $420 Sa…" at bounding box center [864, 462] width 1306 height 649
click at [1222, 284] on div "[PERSON_NAME] & Leather Platform Sandals 0400022934865 31 in stock $210 $420 Sa…" at bounding box center [864, 462] width 1306 height 649
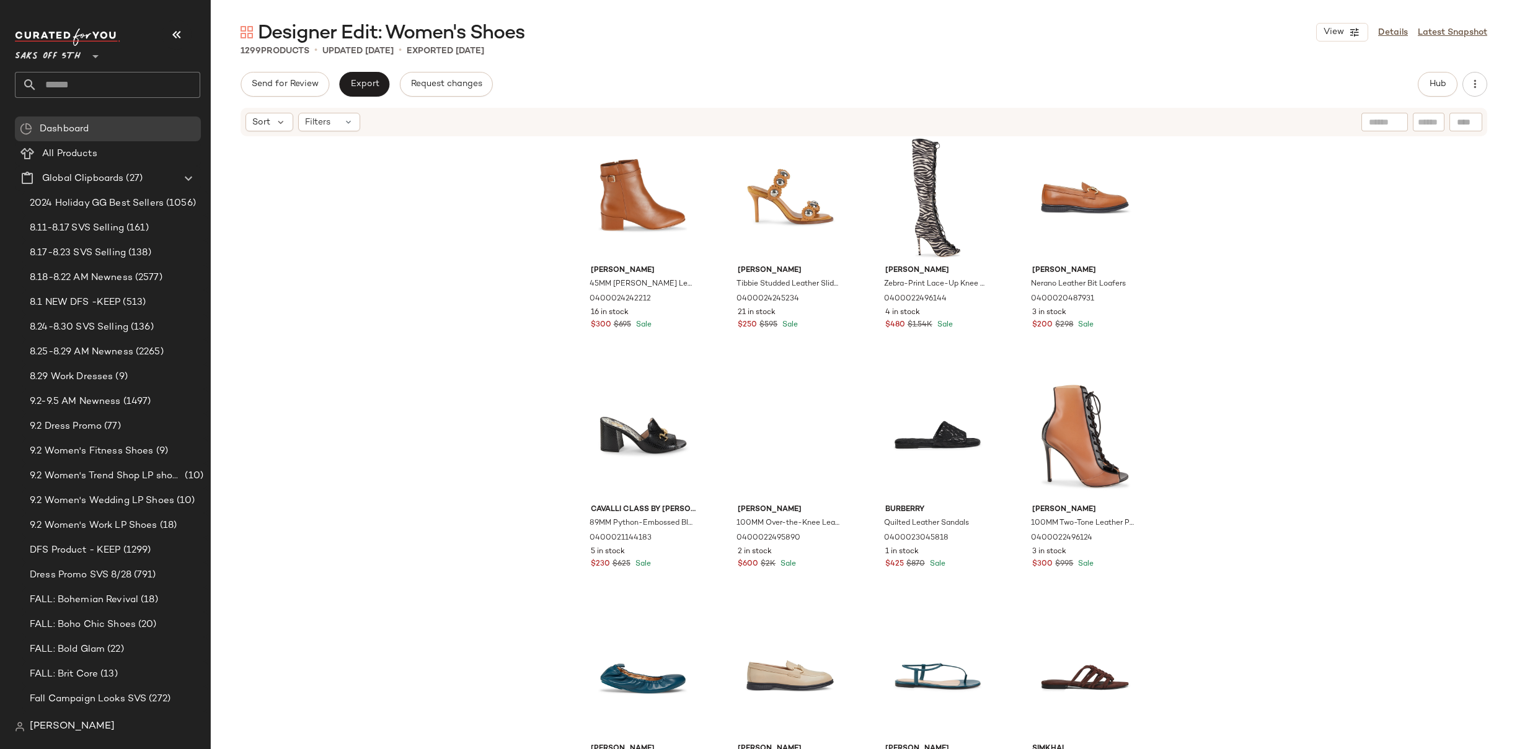
scroll to position [3168, 0]
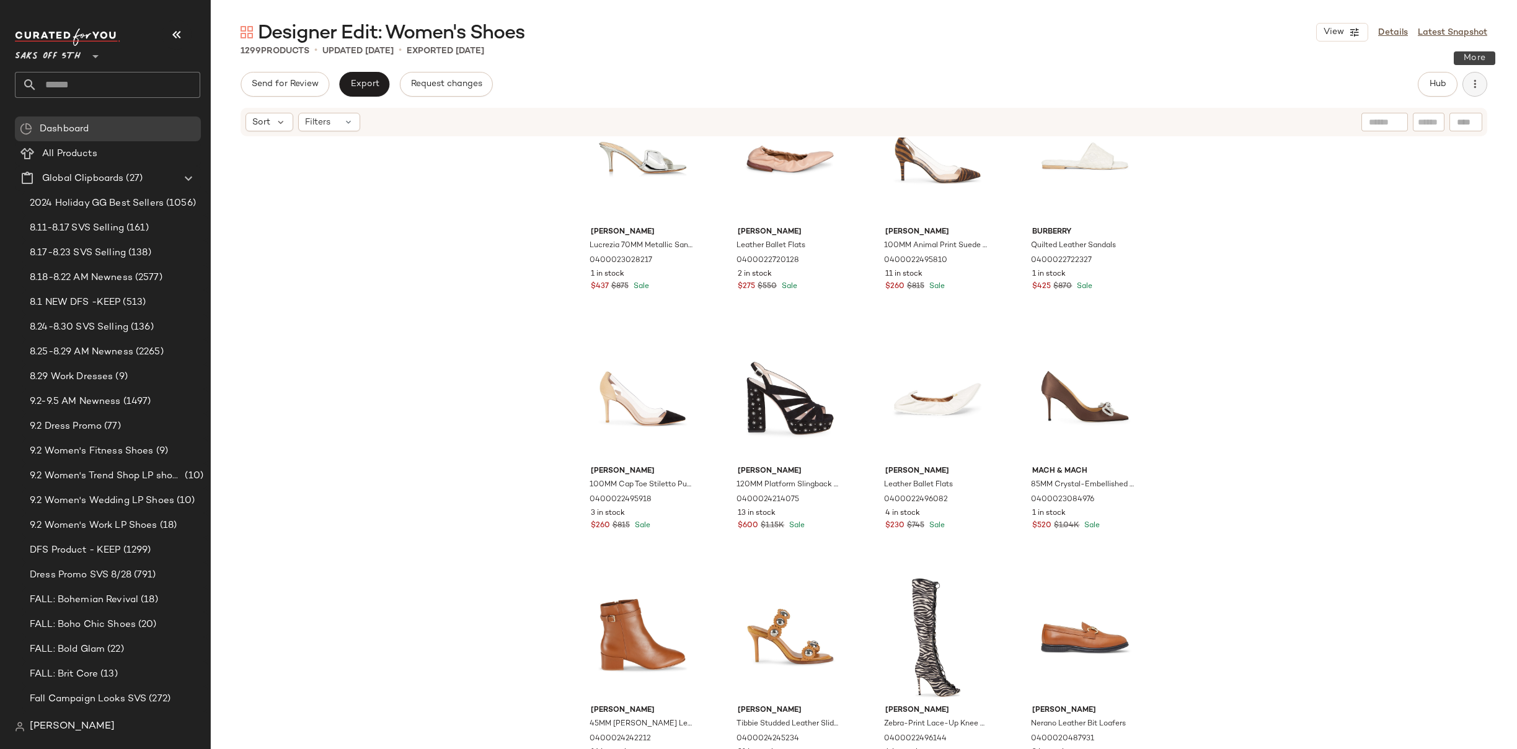
click at [1466, 86] on button "button" at bounding box center [1474, 84] width 25 height 25
click at [1290, 208] on div "[PERSON_NAME] [PERSON_NAME] 70MM Metallic Sandals 0400023028217 1 in stock $437…" at bounding box center [864, 462] width 1306 height 649
click at [1435, 89] on span "Hub" at bounding box center [1437, 84] width 17 height 10
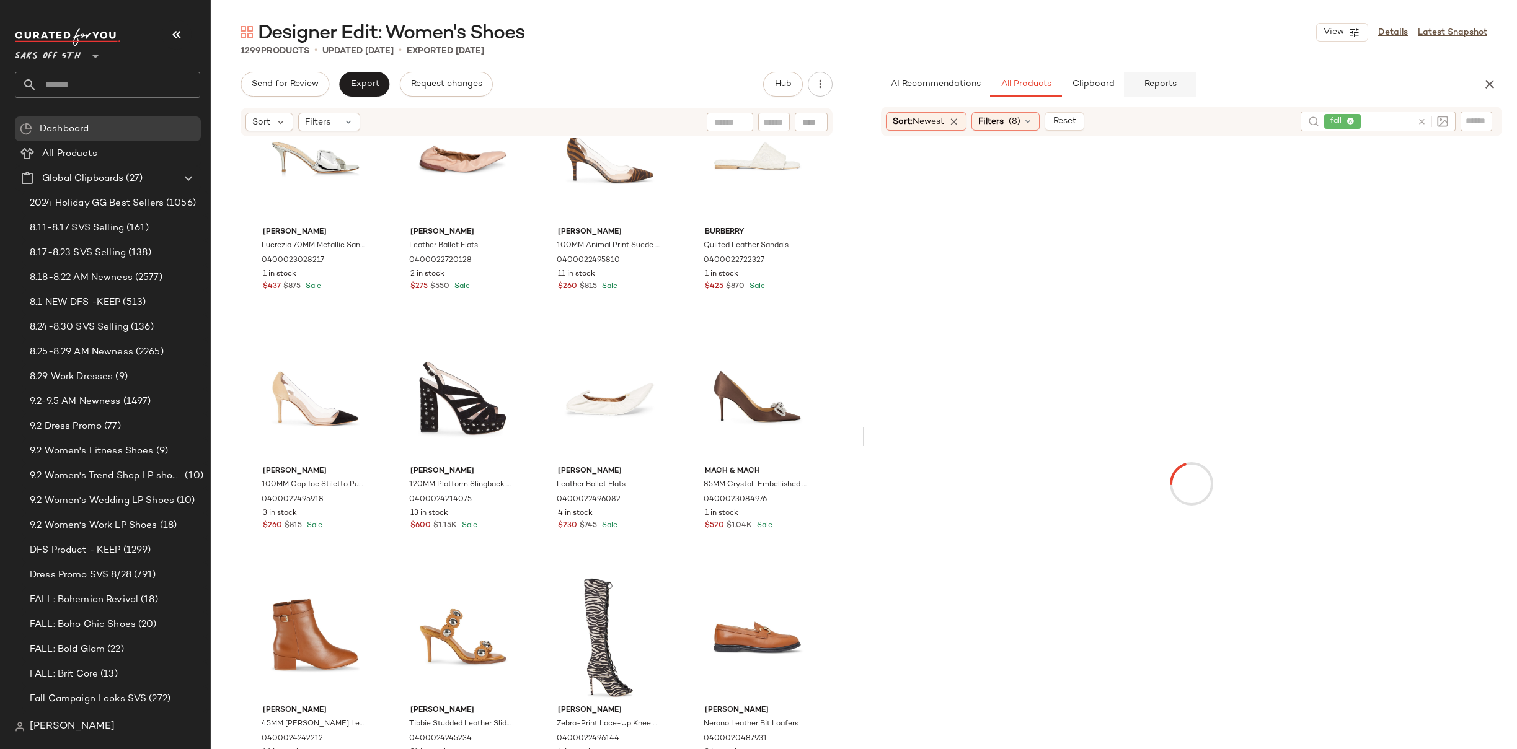
click at [1160, 86] on span "Reports" at bounding box center [1159, 84] width 33 height 10
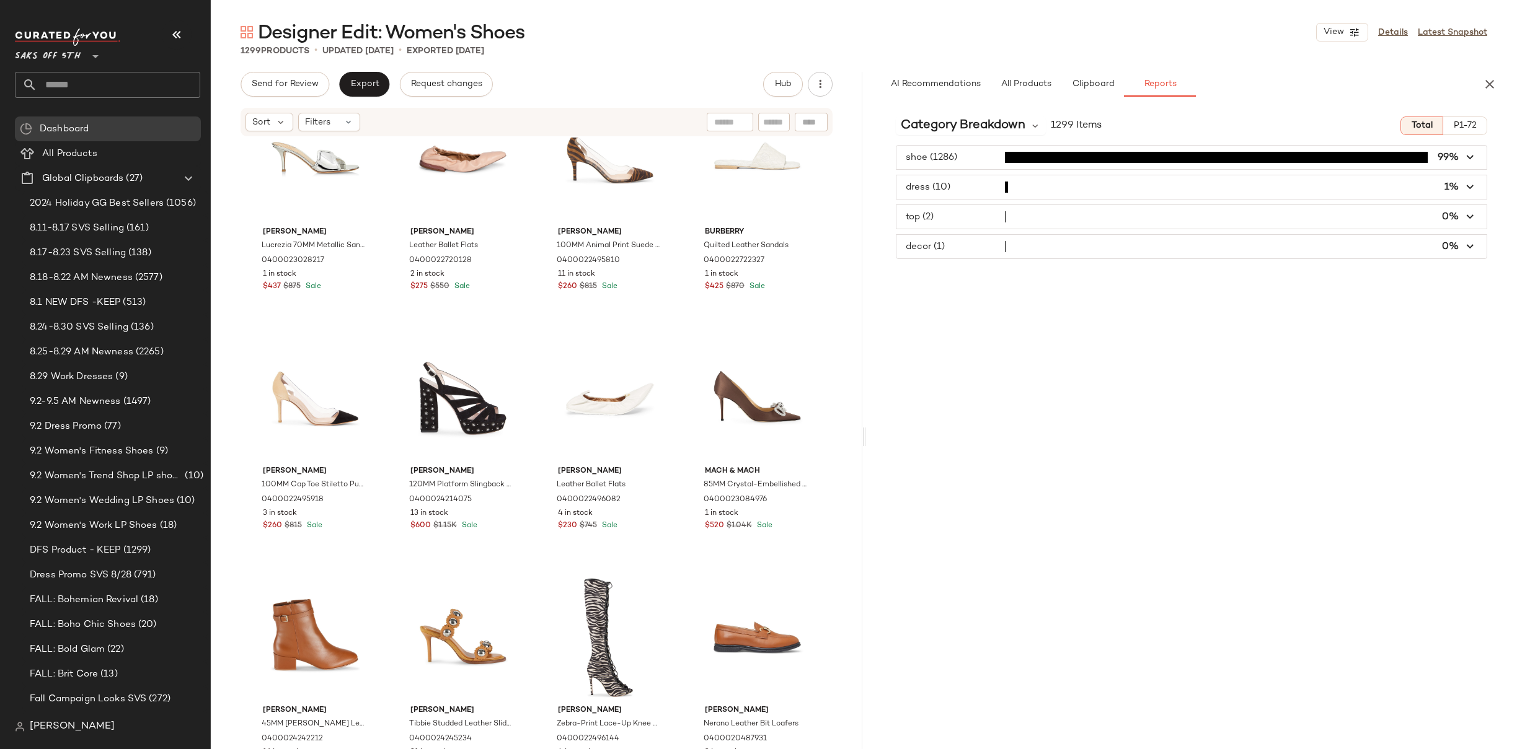
click at [990, 157] on span "button" at bounding box center [1191, 158] width 591 height 24
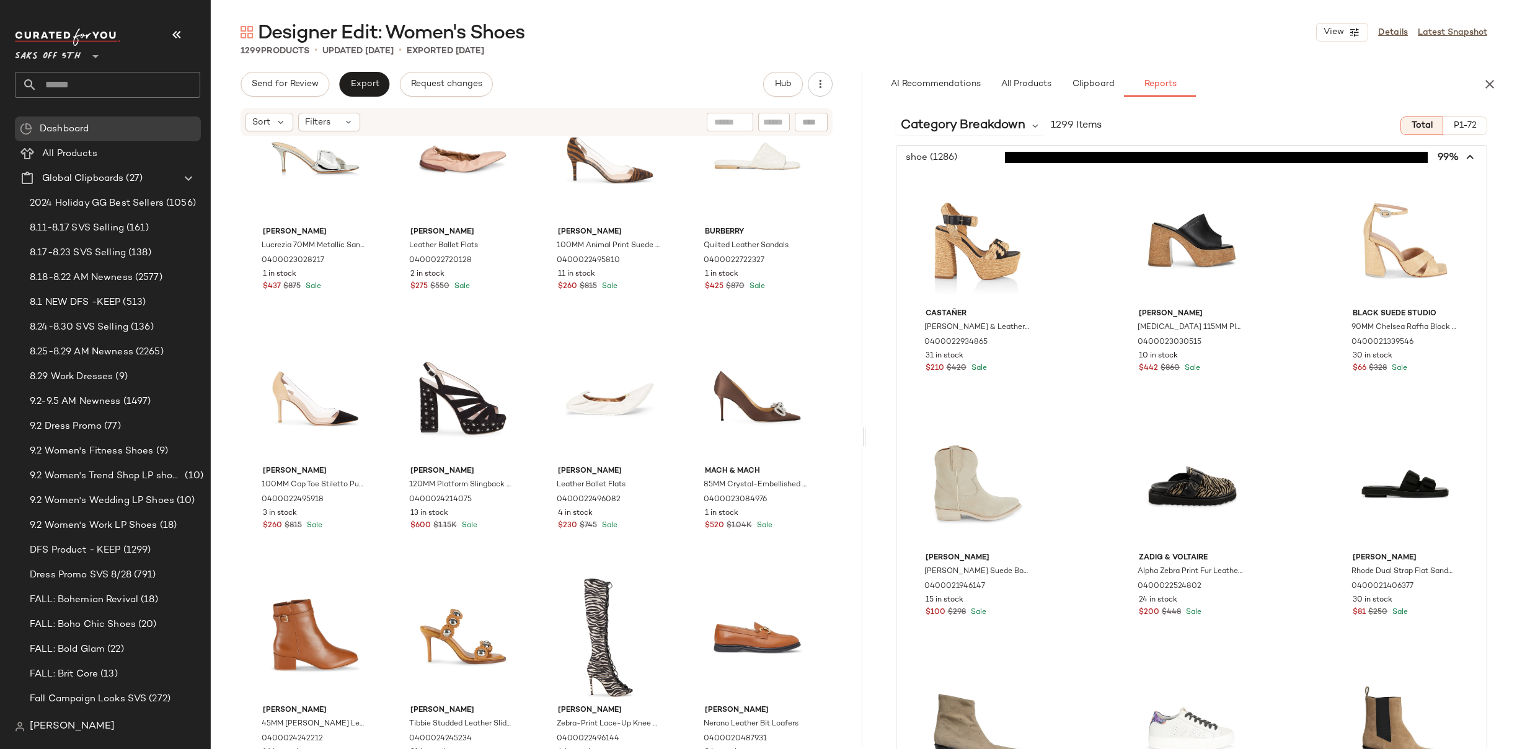
click at [1453, 123] on span "P1-72" at bounding box center [1465, 126] width 24 height 10
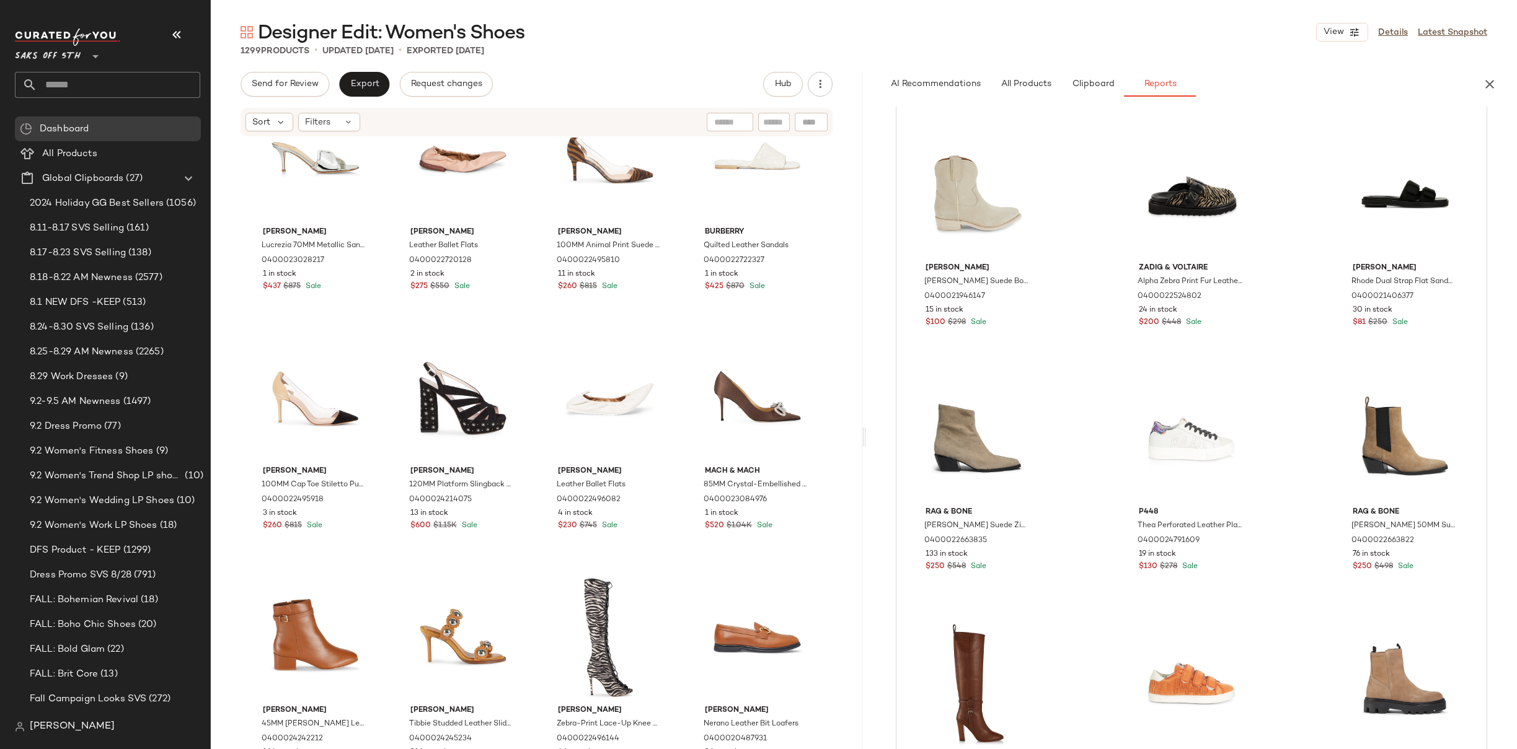
scroll to position [0, 0]
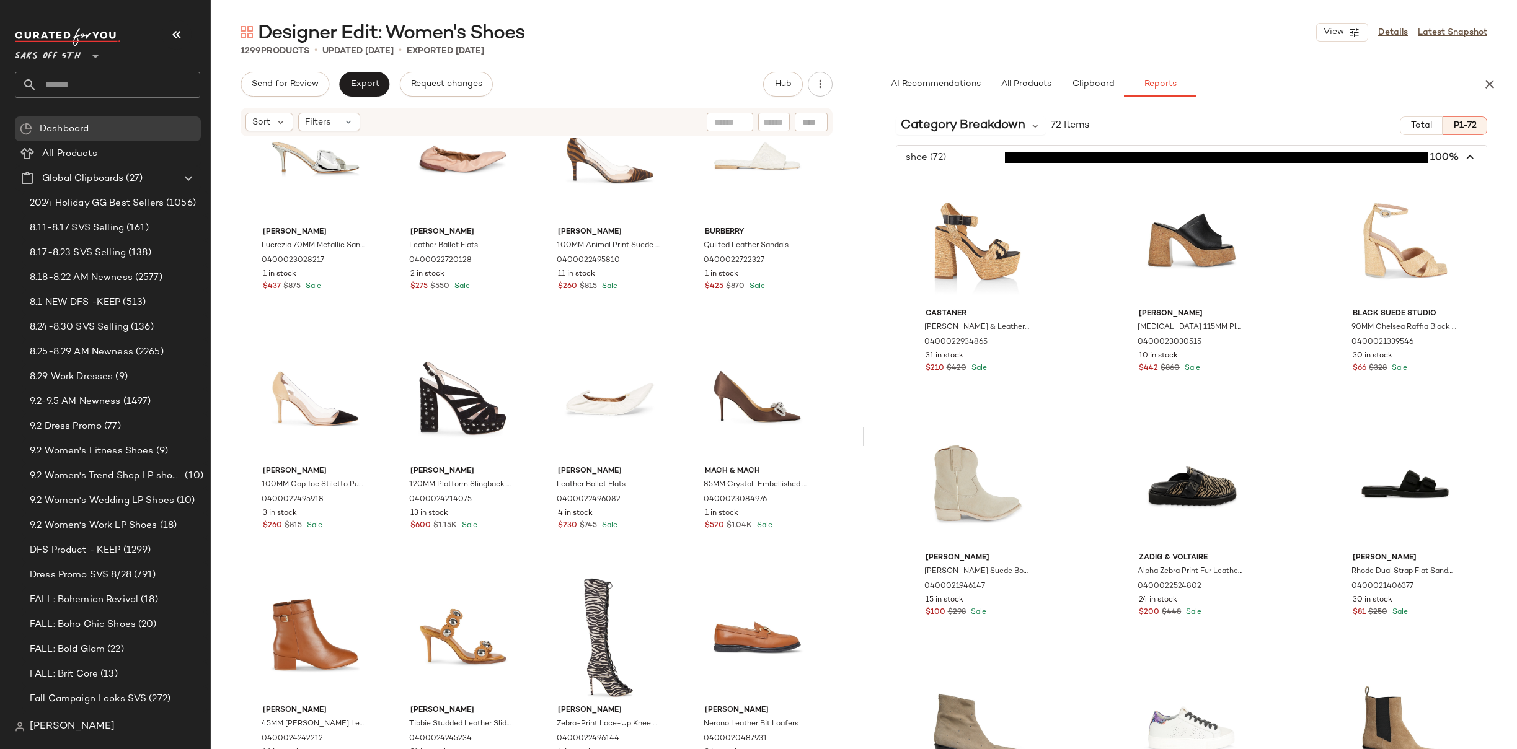
click at [1464, 156] on icon "button" at bounding box center [1470, 158] width 14 height 14
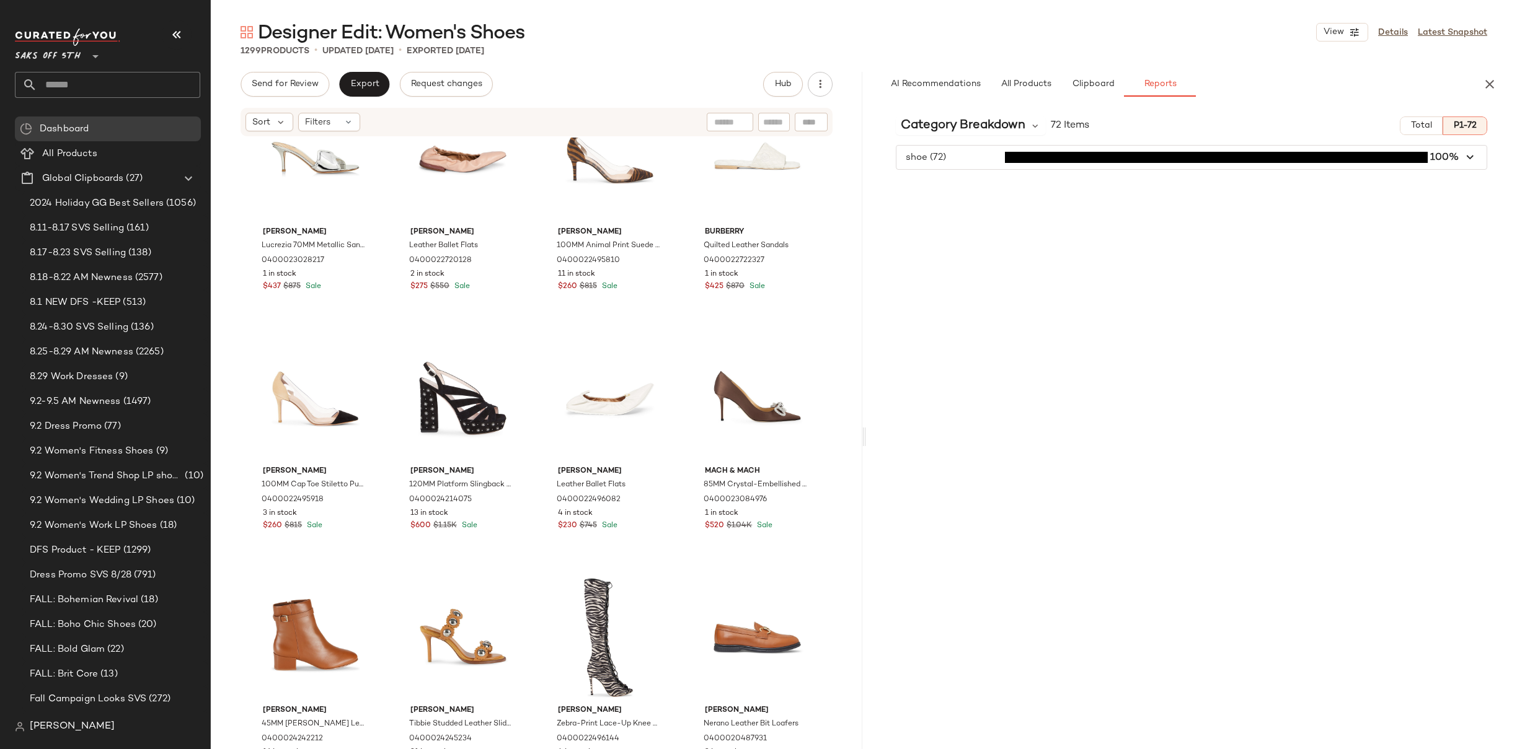
click at [842, 294] on div "[PERSON_NAME] [PERSON_NAME] 70MM Metallic Sandals 0400023028217 1 in stock $437…" at bounding box center [536, 462] width 651 height 649
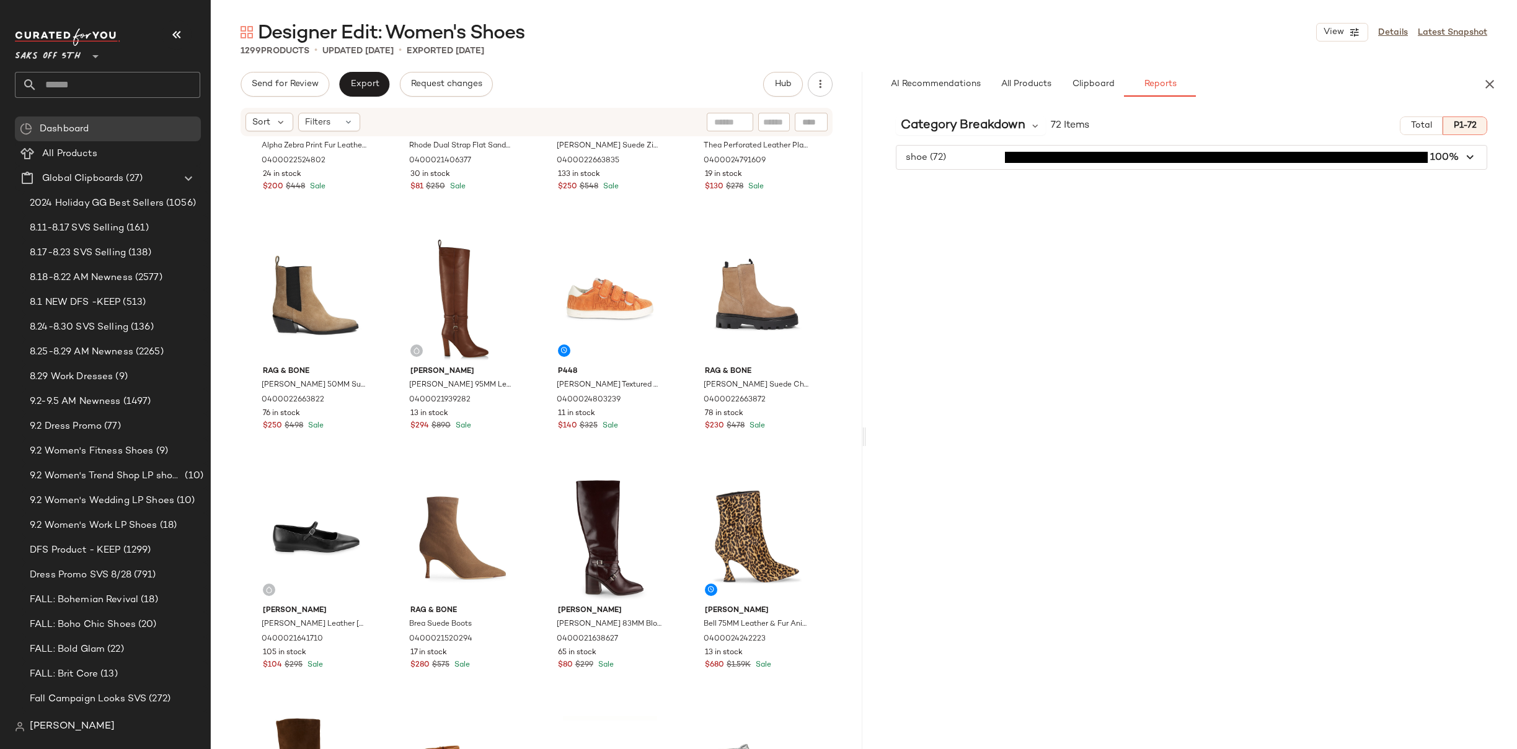
scroll to position [418, 0]
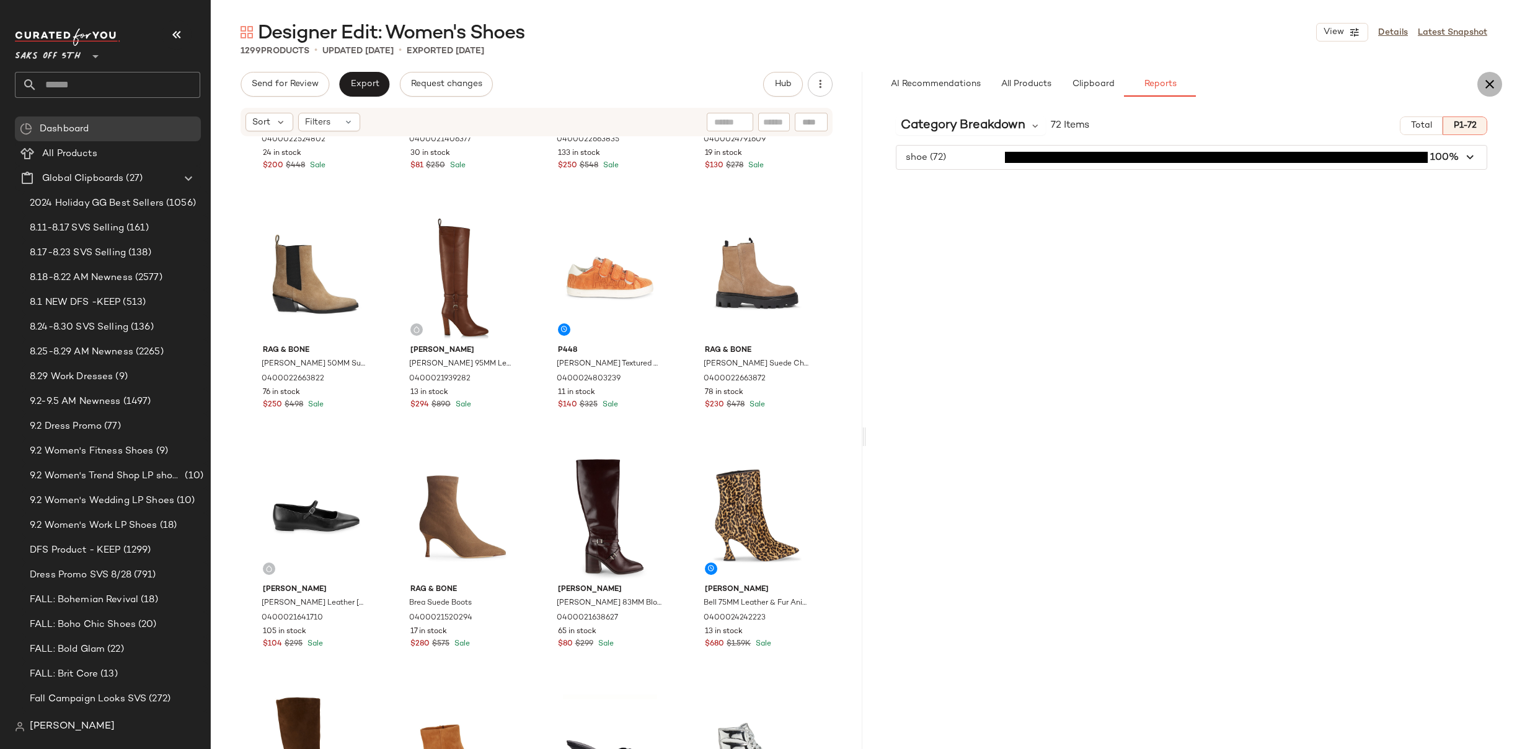
click at [1492, 86] on icon "button" at bounding box center [1489, 84] width 15 height 15
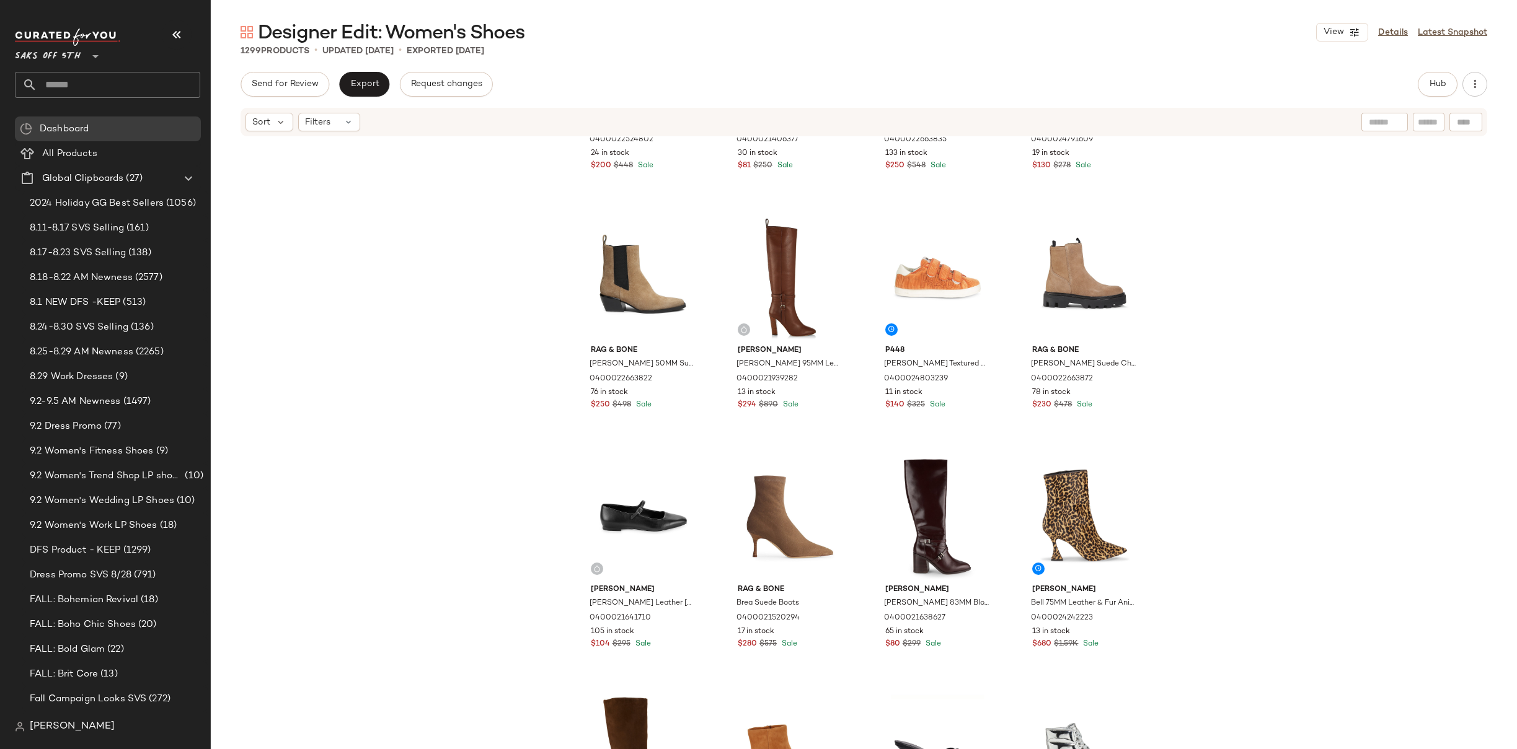
scroll to position [0, 0]
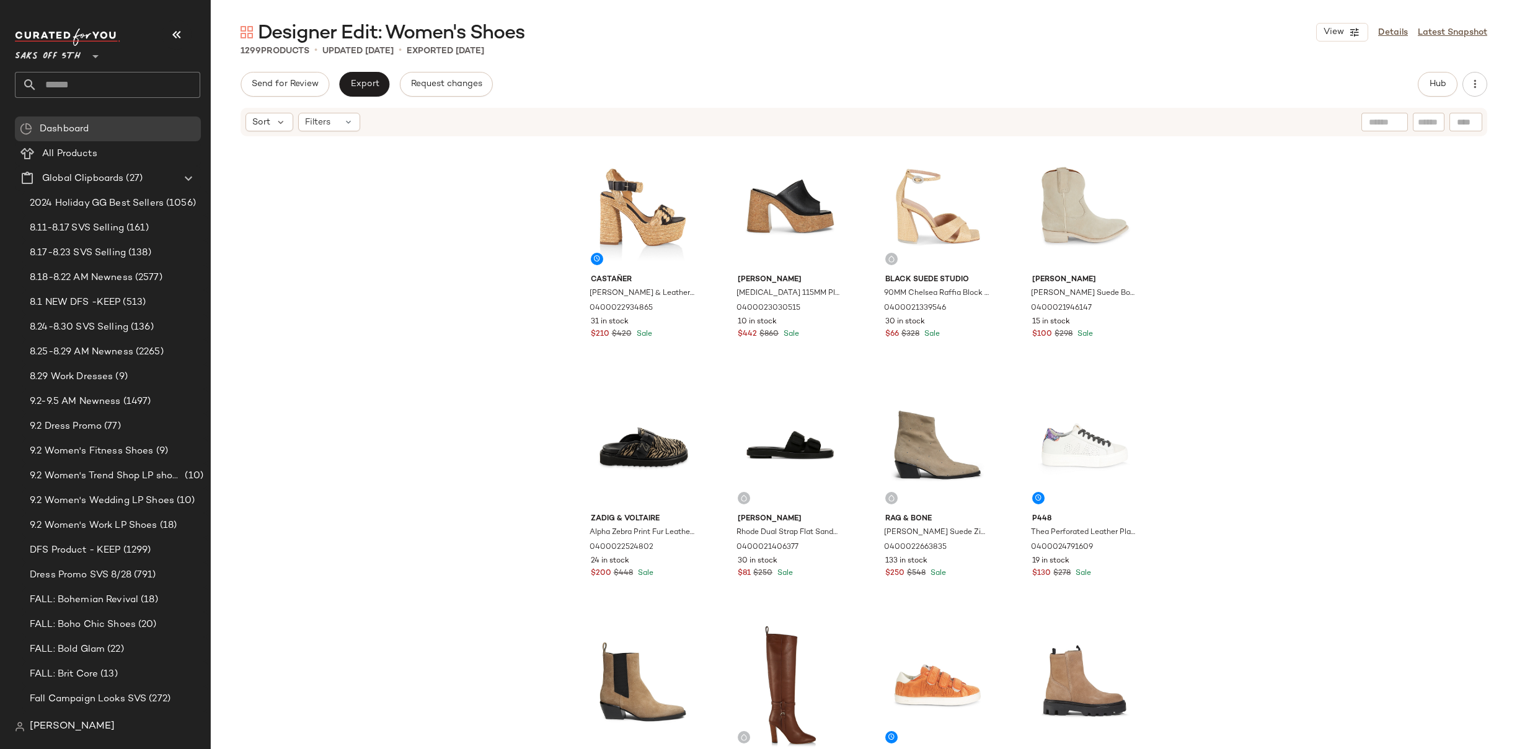
click at [1207, 240] on div "[PERSON_NAME] & Leather Platform Sandals 0400022934865 31 in stock $210 $420 Sa…" at bounding box center [864, 462] width 1306 height 649
click at [1207, 290] on div "[PERSON_NAME] & Leather Platform Sandals 0400022934865 31 in stock $210 $420 Sa…" at bounding box center [864, 462] width 1306 height 649
click at [1216, 220] on div "[PERSON_NAME] & Leather Platform Sandals 0400022934865 31 in stock $210 $420 Sa…" at bounding box center [864, 462] width 1306 height 649
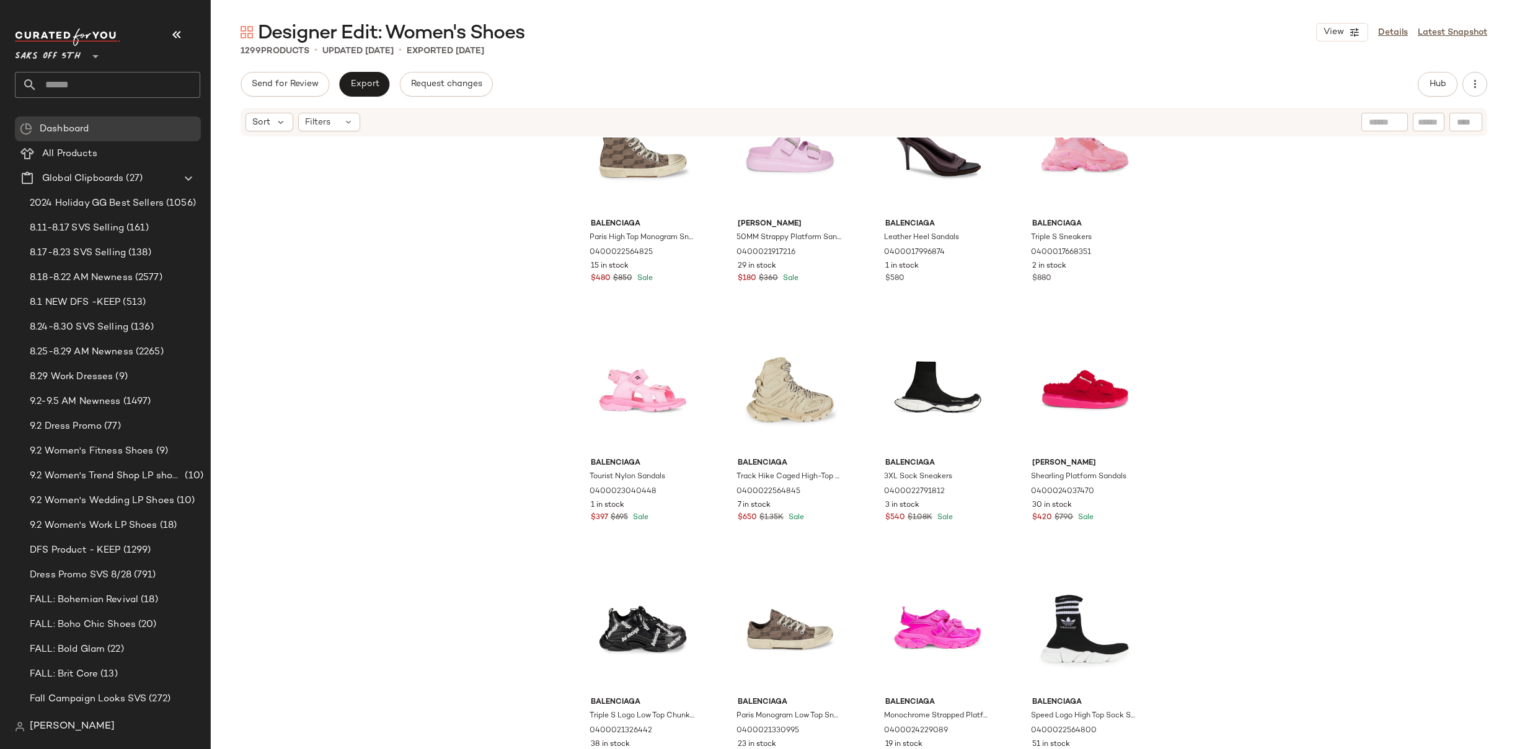
scroll to position [2167, 0]
